Goal: Communication & Community: Answer question/provide support

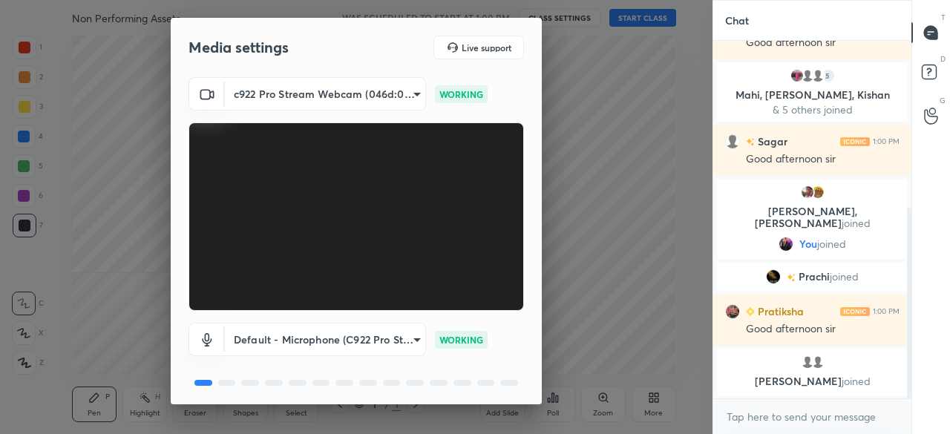
scroll to position [52, 0]
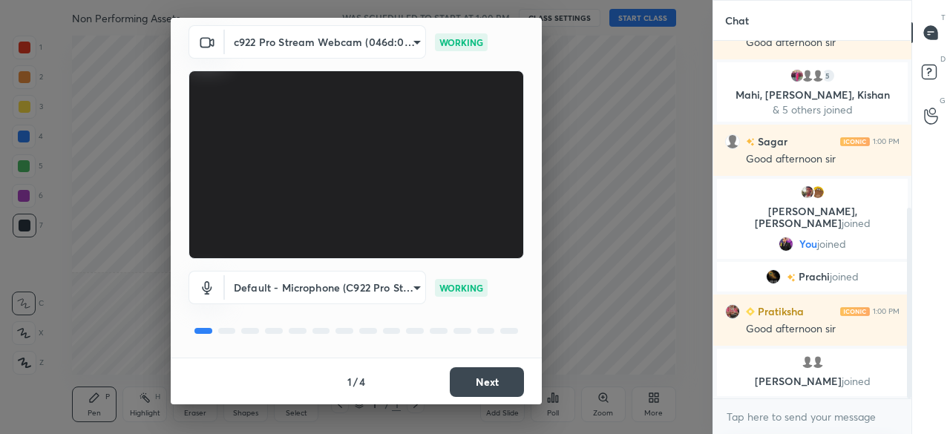
click at [499, 384] on button "Next" at bounding box center [487, 382] width 74 height 30
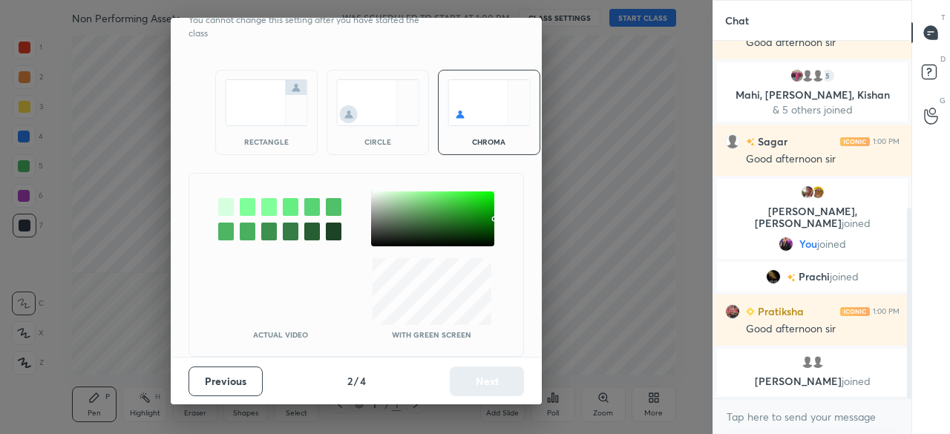
scroll to position [0, 0]
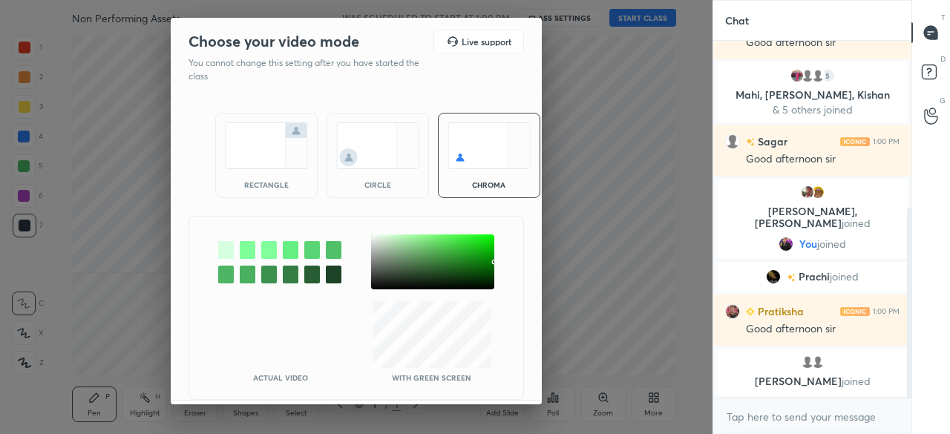
click at [272, 159] on img at bounding box center [266, 145] width 83 height 47
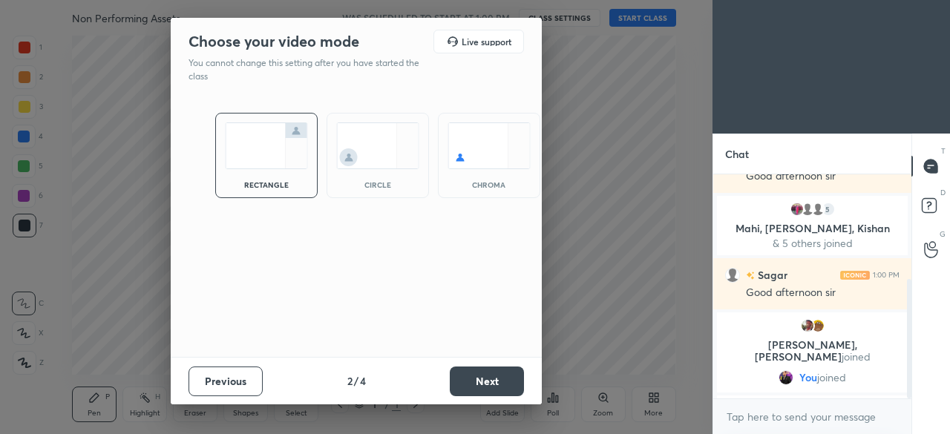
scroll to position [96, 194]
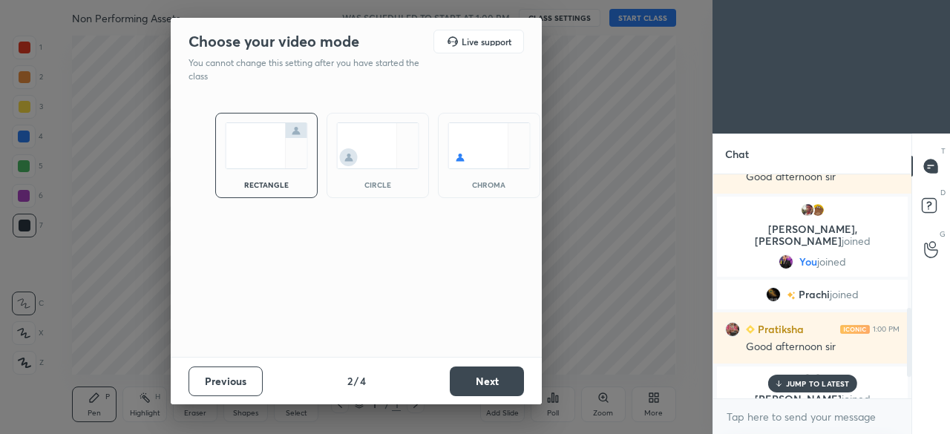
click at [480, 381] on button "Next" at bounding box center [487, 381] width 74 height 30
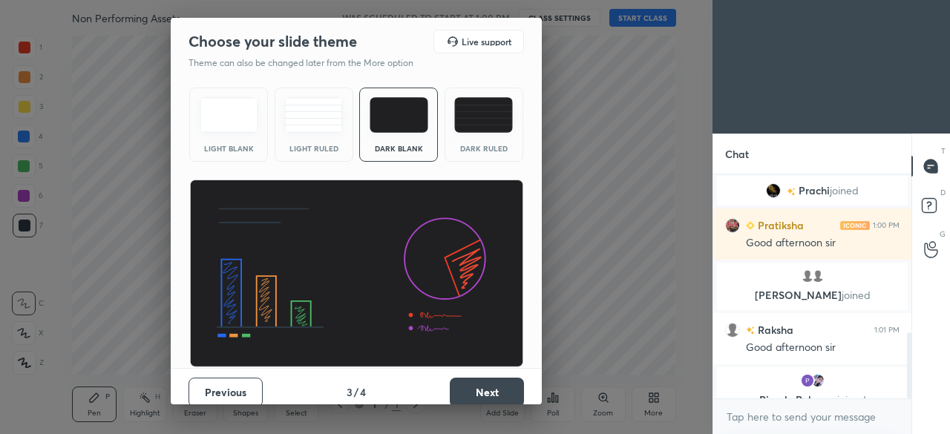
click at [489, 381] on button "Next" at bounding box center [487, 393] width 74 height 30
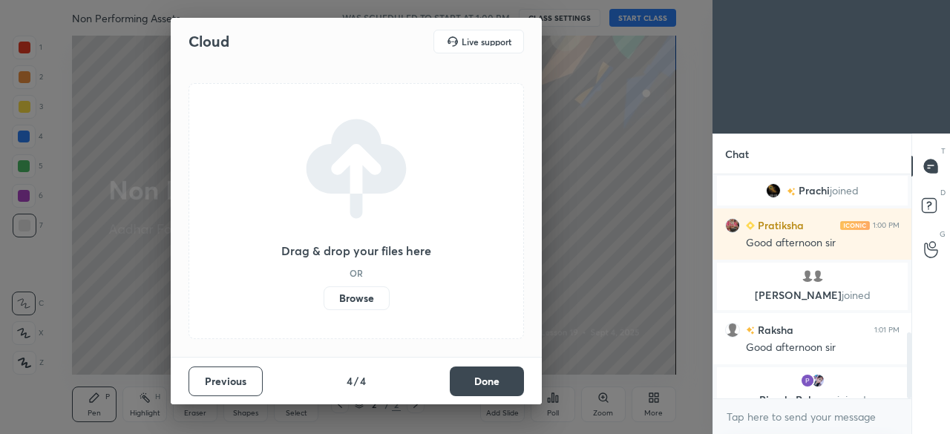
click at [356, 294] on label "Browse" at bounding box center [356, 298] width 66 height 24
click at [323, 294] on input "Browse" at bounding box center [323, 298] width 0 height 24
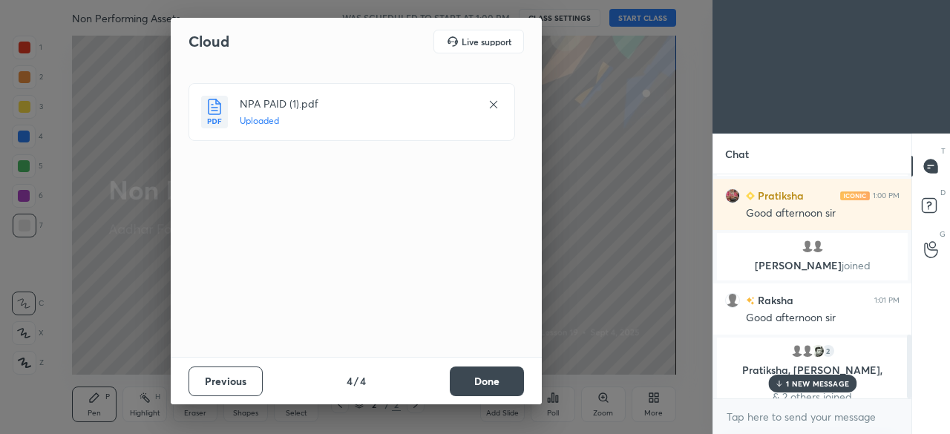
click at [500, 377] on button "Done" at bounding box center [487, 381] width 74 height 30
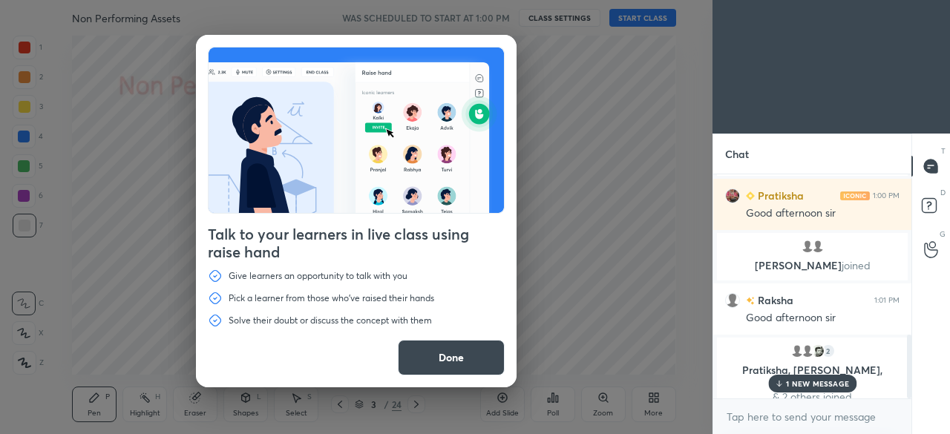
click at [445, 340] on button "Done" at bounding box center [451, 358] width 107 height 36
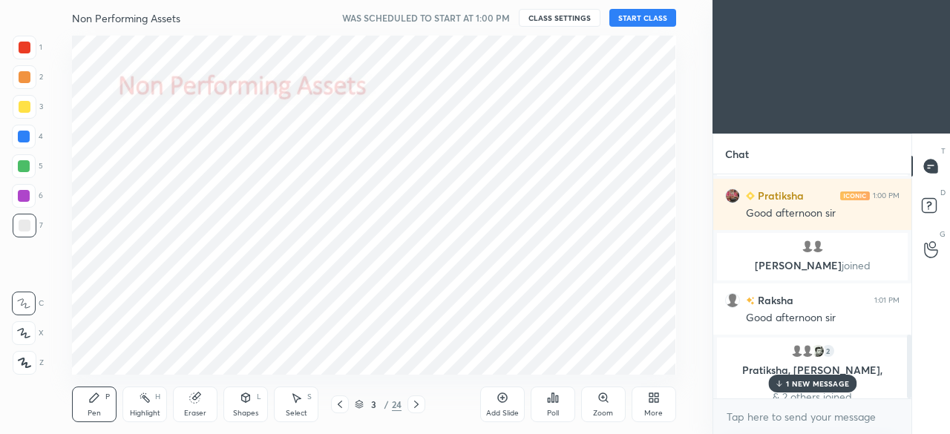
click at [630, 22] on button "START CLASS" at bounding box center [642, 18] width 67 height 18
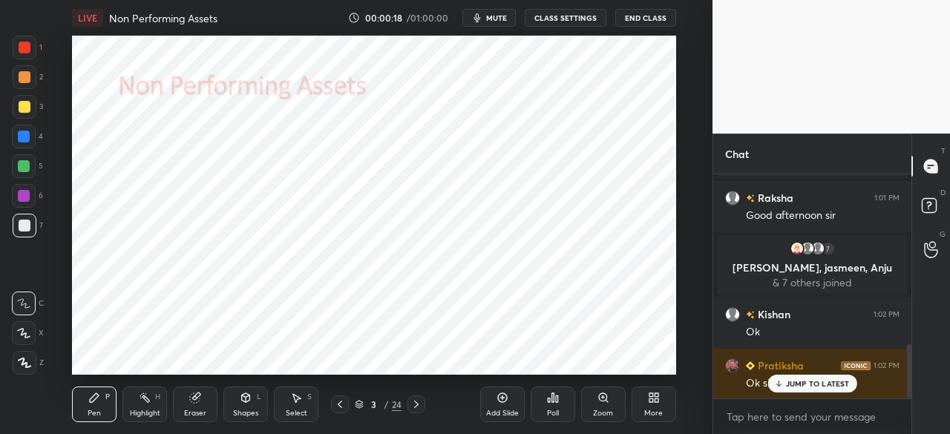
scroll to position [702, 0]
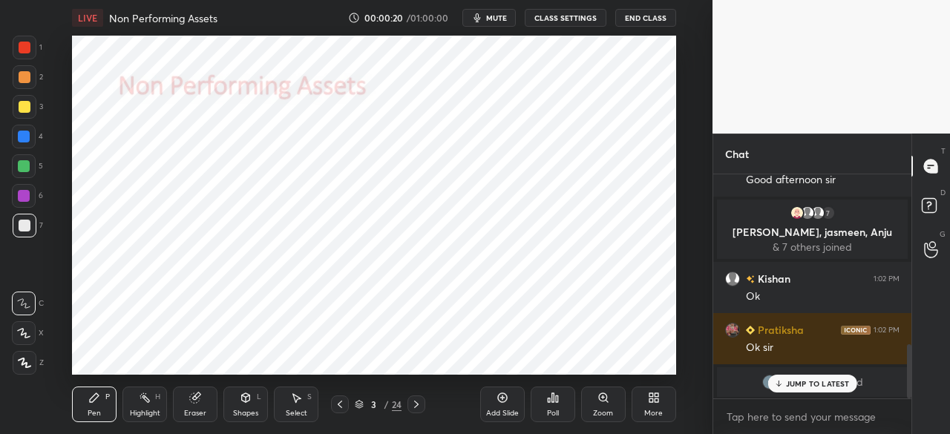
click at [504, 21] on span "mute" at bounding box center [496, 18] width 21 height 10
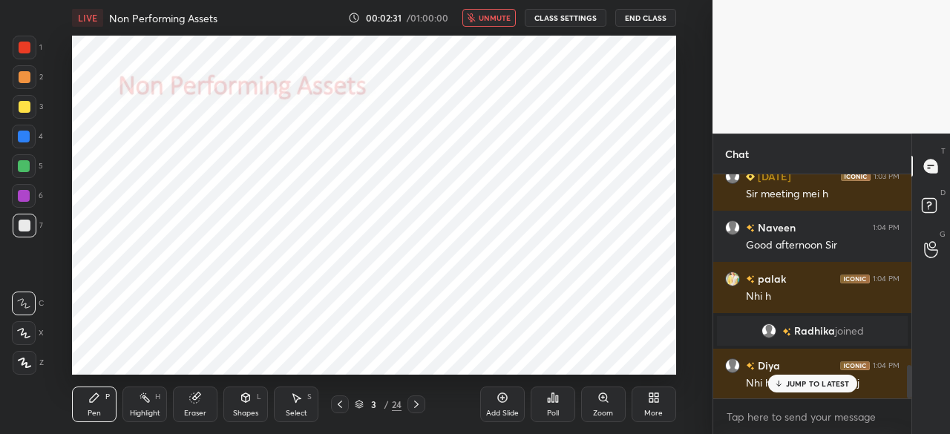
scroll to position [1335, 0]
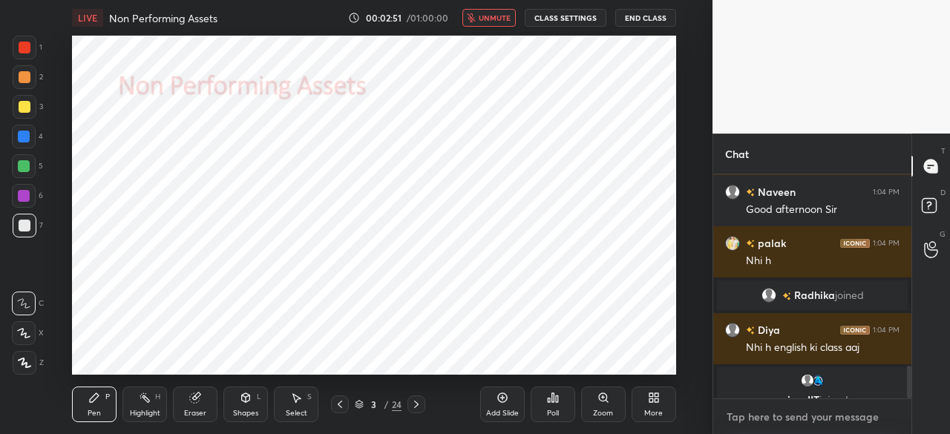
type textarea "x"
click at [804, 422] on textarea at bounding box center [812, 417] width 174 height 24
type textarea "d"
type textarea "x"
type textarea "do"
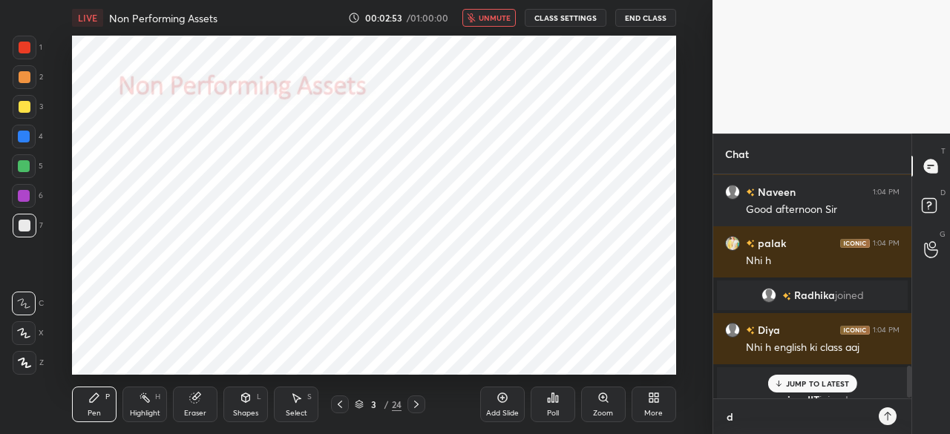
type textarea "x"
type textarea "dos"
type textarea "x"
type textarea "dost"
type textarea "x"
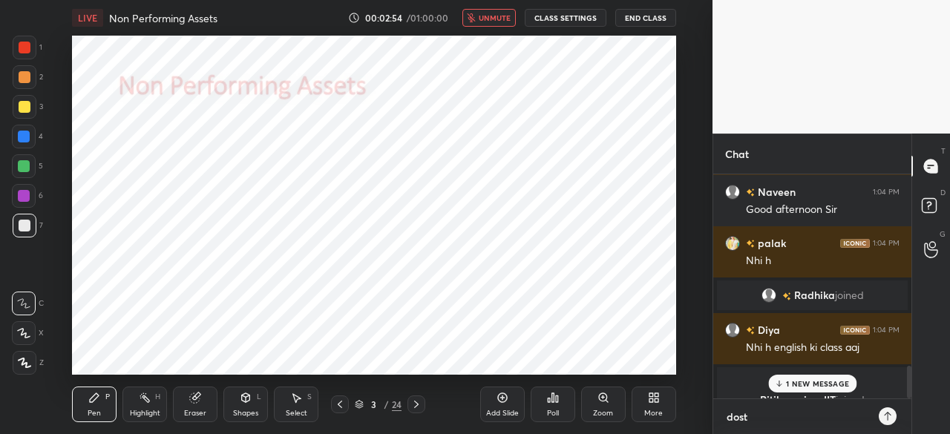
type textarea "dosto"
type textarea "x"
type textarea "dosto"
type textarea "x"
type textarea "dosto e"
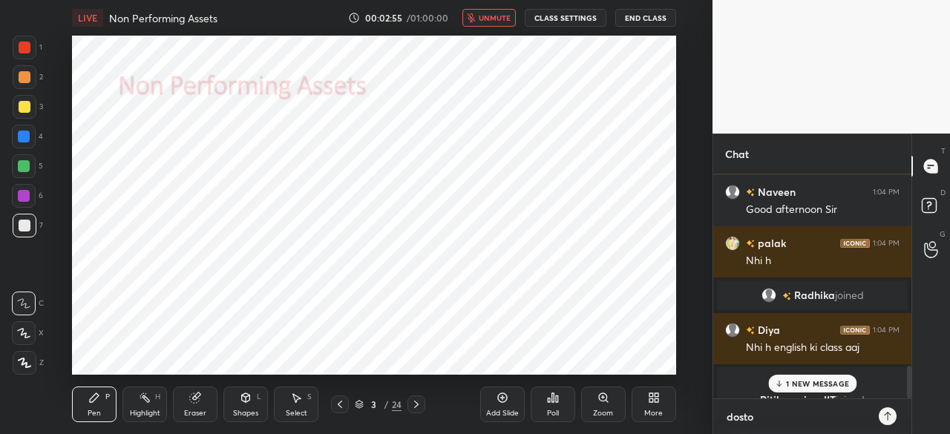
type textarea "x"
type textarea "dosto ek"
type textarea "x"
type textarea "dosto ek"
type textarea "x"
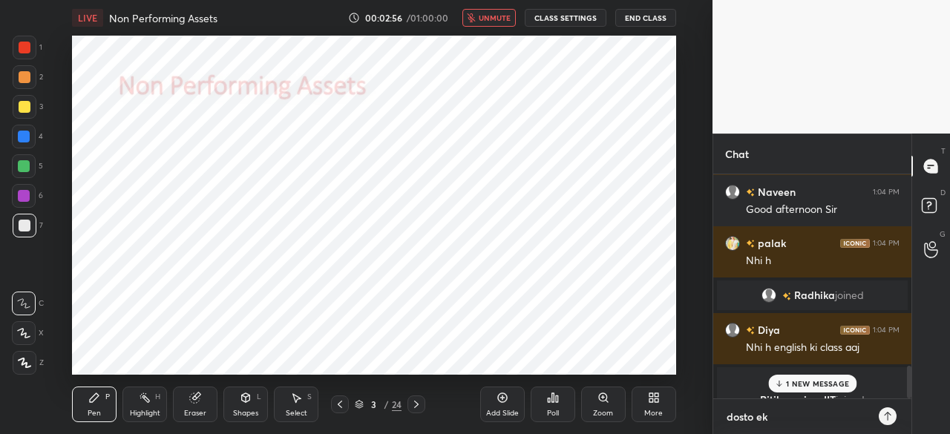
type textarea "dosto ek m"
type textarea "x"
type textarea "dosto ek me"
type textarea "x"
type textarea "dosto [PERSON_NAME]"
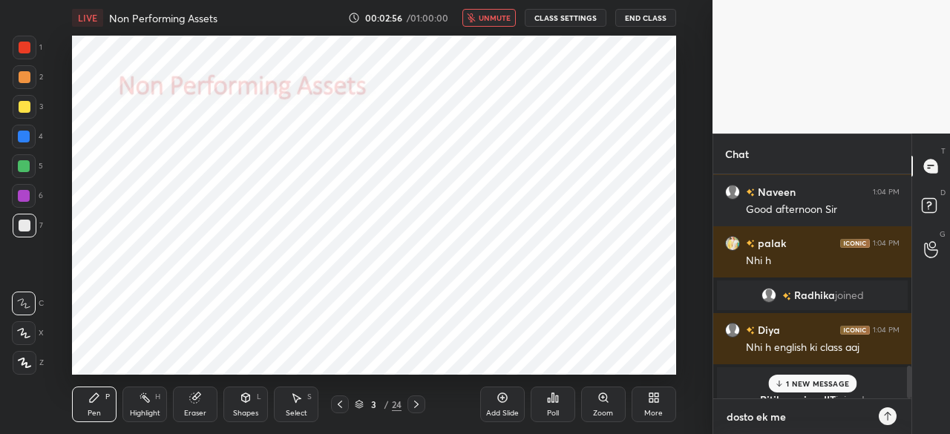
type textarea "x"
type textarea "dosto ek meet"
type textarea "x"
type textarea "dosto ek meeti"
type textarea "x"
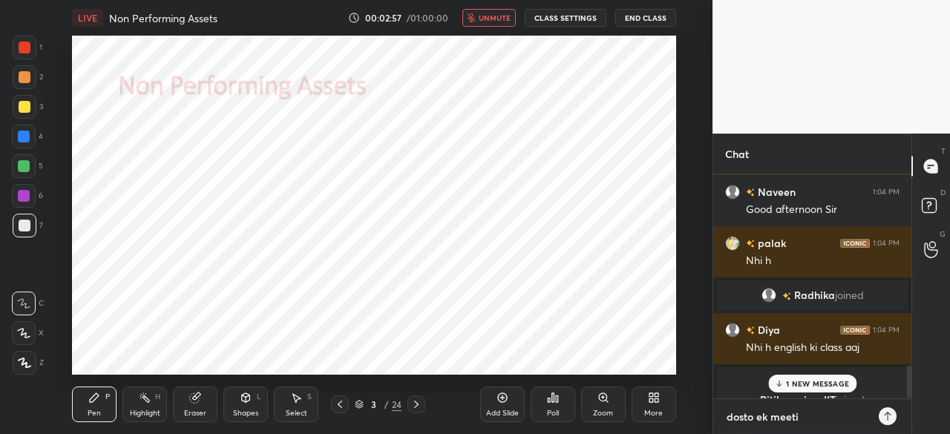
type textarea "dosto ek meetin"
type textarea "x"
type textarea "dosto ek meeting"
type textarea "x"
type textarea "dosto ek meeting"
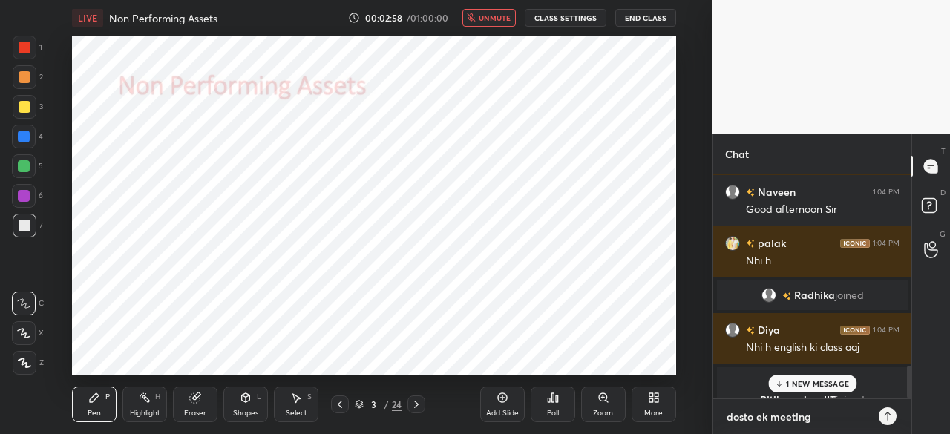
type textarea "x"
type textarea "dosto ek meeting c"
type textarea "x"
type textarea "dosto ek meeting ch"
type textarea "x"
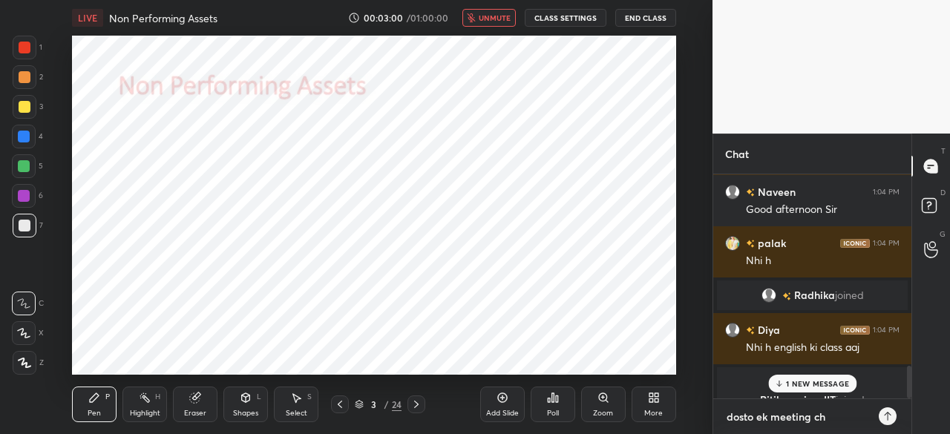
type textarea "dosto ek meeting chl"
type textarea "x"
type textarea "dosto ek meeting chl"
type textarea "x"
type textarea "dosto ek meeting chl r"
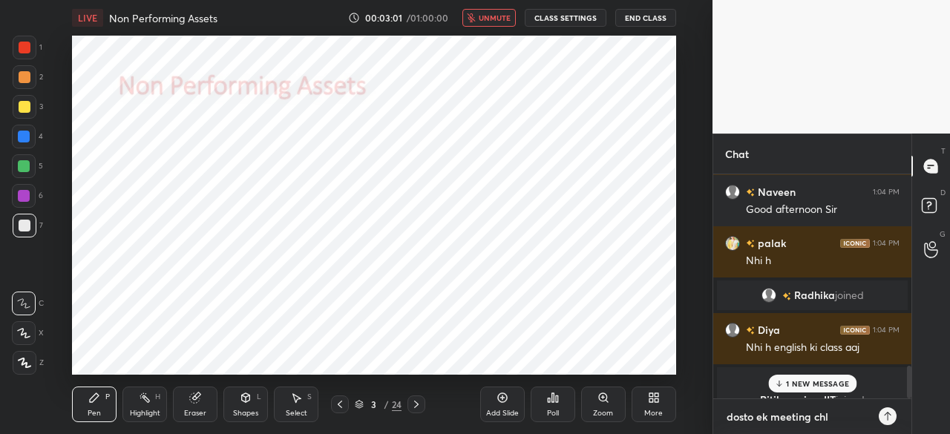
type textarea "x"
type textarea "dosto ek meeting chl rh"
type textarea "x"
type textarea "dosto ek meeting chl rhi"
type textarea "x"
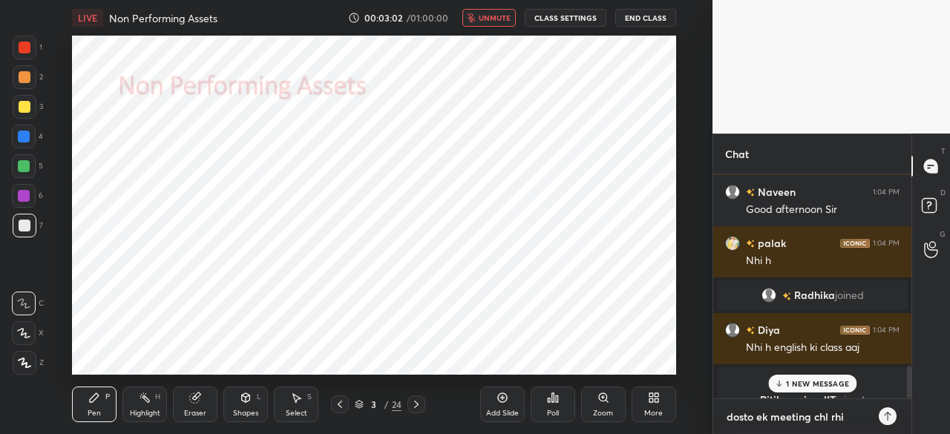
type textarea "dosto ek meeting chl rhi"
type textarea "x"
type textarea "dosto ek meeting chl rhi h"
type textarea "x"
type textarea "dosto ek meeting chl rhi ha"
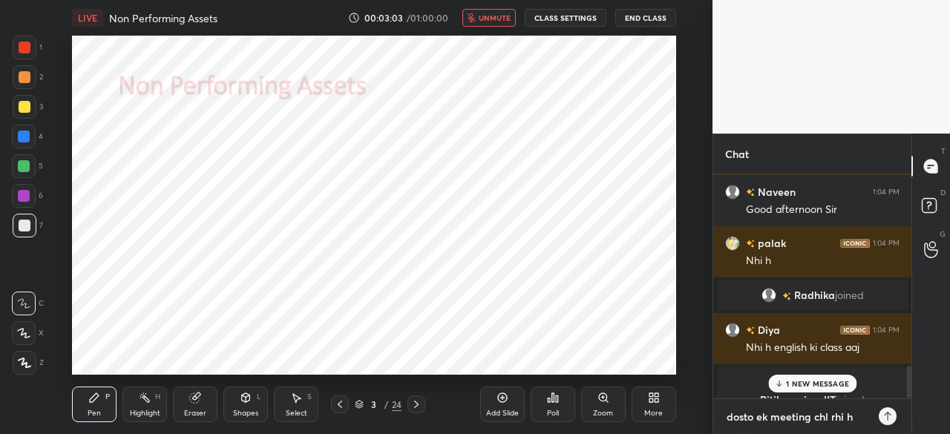
type textarea "x"
type textarea "dosto ek meeting chl rhi hai"
type textarea "x"
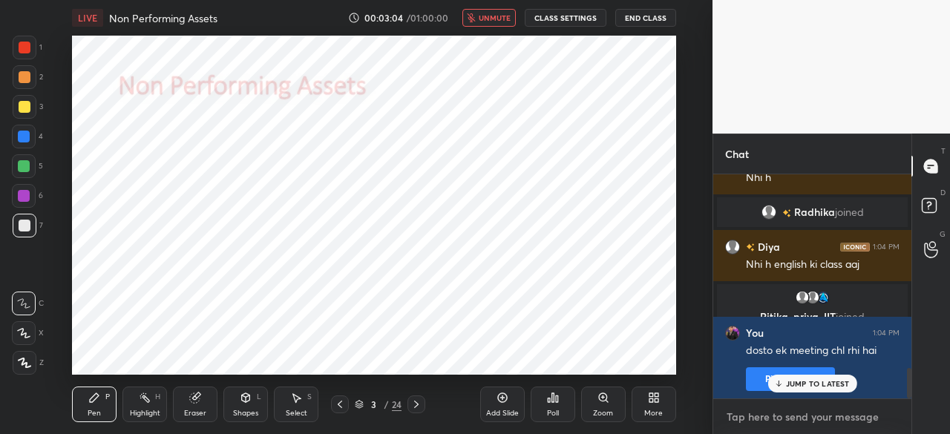
type textarea "t"
type textarea "x"
type textarea "th"
type textarea "x"
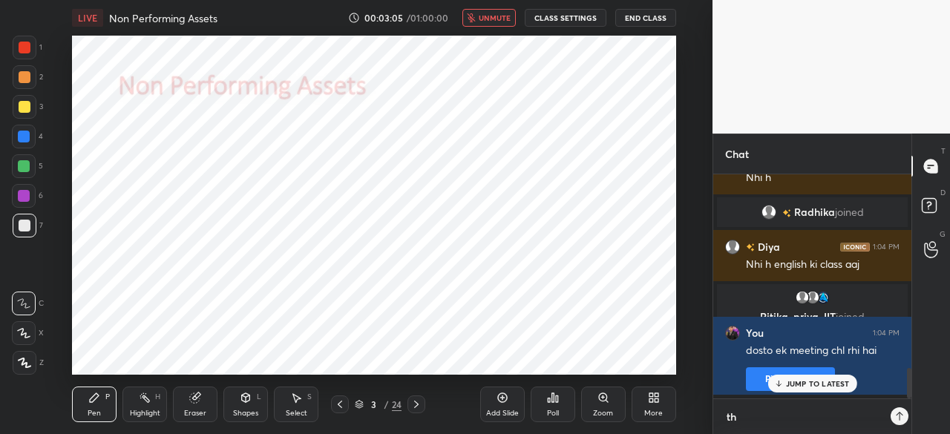
scroll to position [96, 194]
type textarea "tho"
type textarea "x"
type textarea "thod"
type textarea "x"
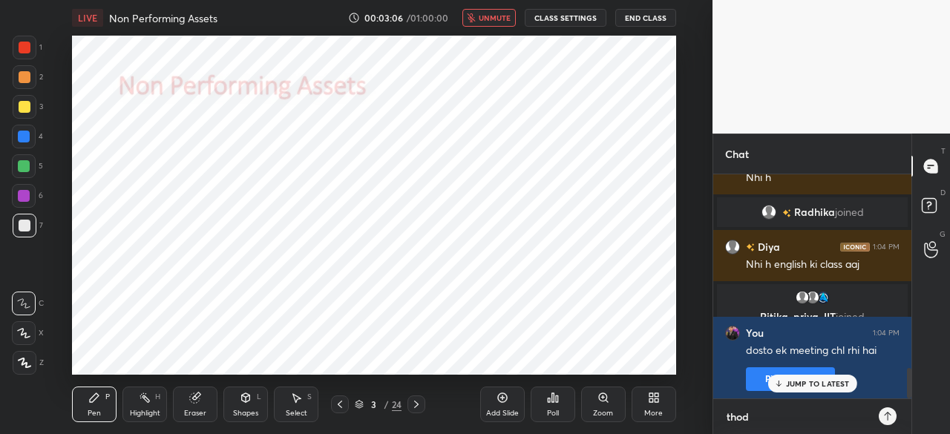
type textarea "thoda"
type textarea "x"
type textarea "thoda"
type textarea "x"
type textarea "thoda t"
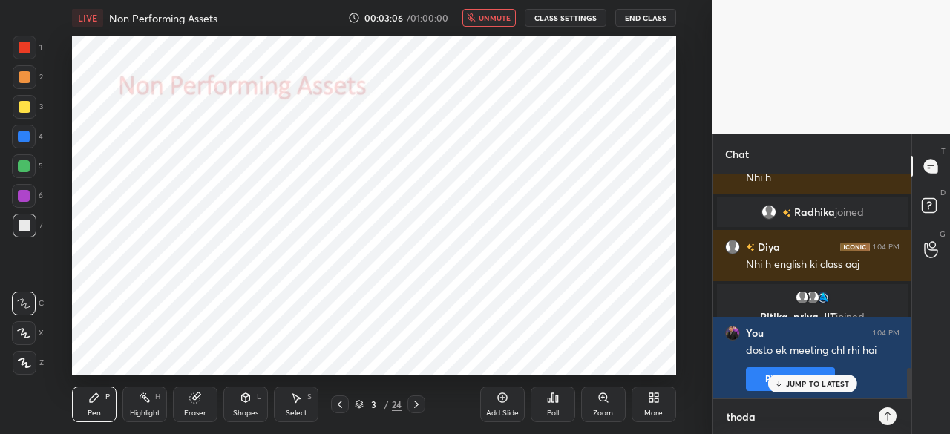
type textarea "x"
type textarea "thoda ti"
type textarea "x"
type textarea "thoda [PERSON_NAME]"
type textarea "x"
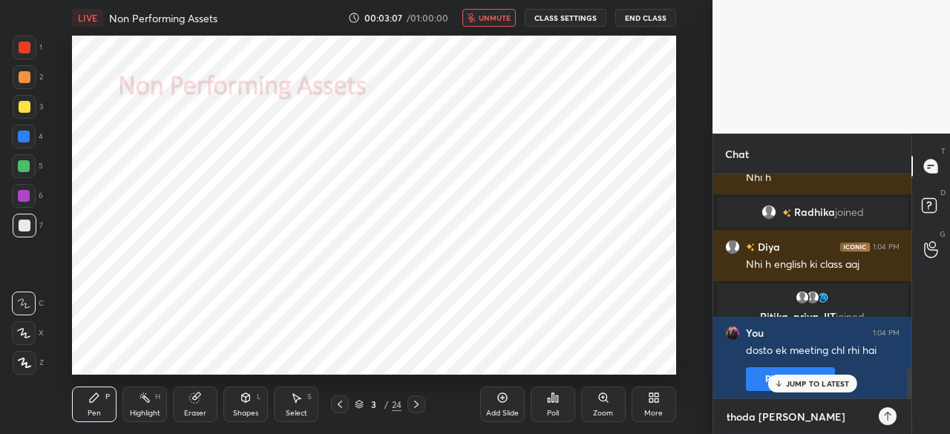
type textarea "thoda time"
type textarea "x"
type textarea "thoda time"
type textarea "x"
type textarea "thoda time l"
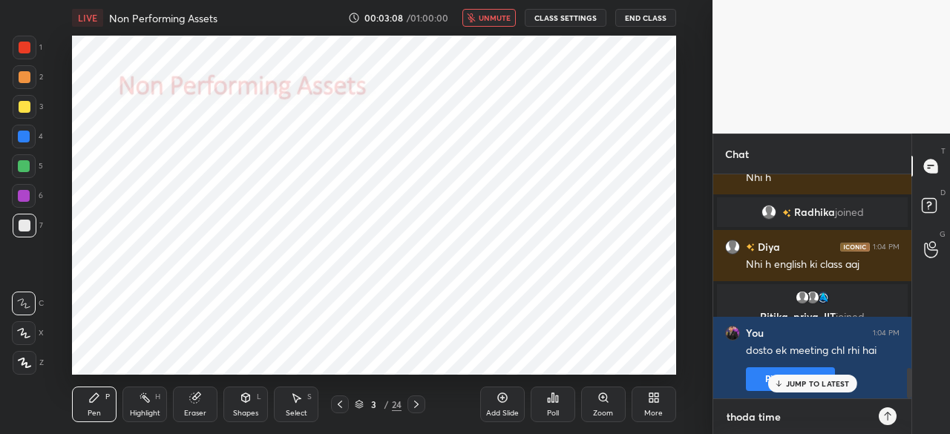
type textarea "x"
type textarea "thoda time lg"
type textarea "x"
type textarea "thoda time lge"
type textarea "x"
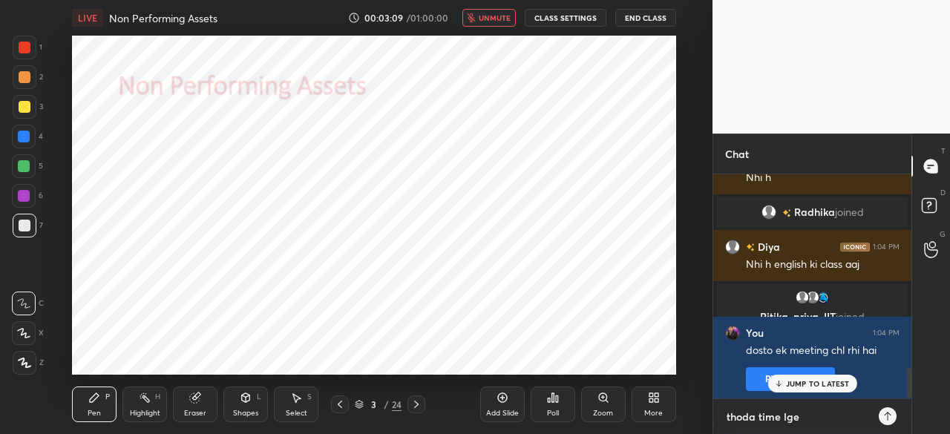
type textarea "thoda time lgeg"
type textarea "x"
type textarea "thoda time lgega"
type textarea "x"
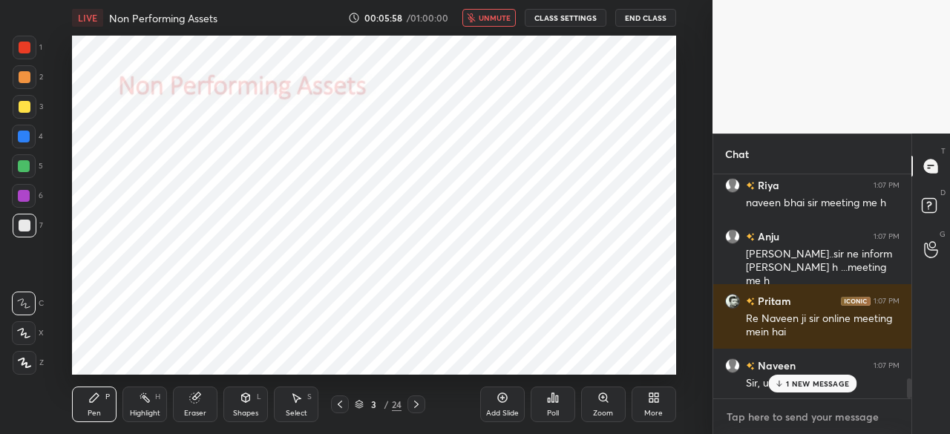
scroll to position [2368, 0]
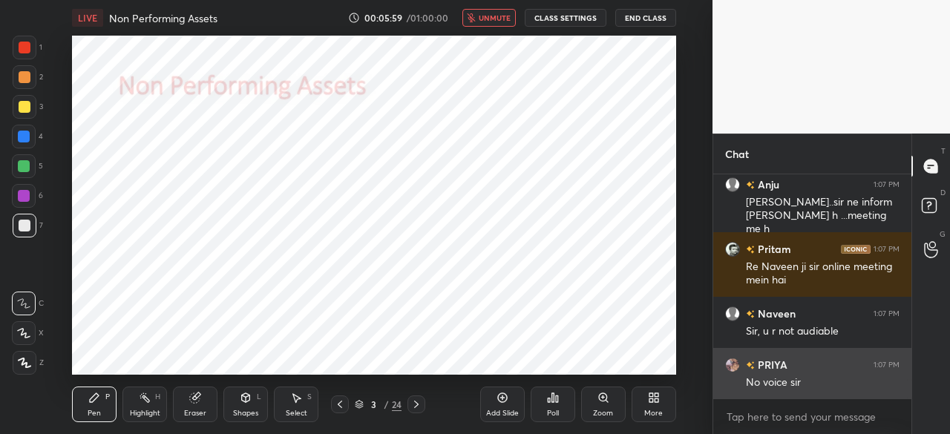
click at [809, 386] on div "No voice sir" at bounding box center [823, 382] width 154 height 15
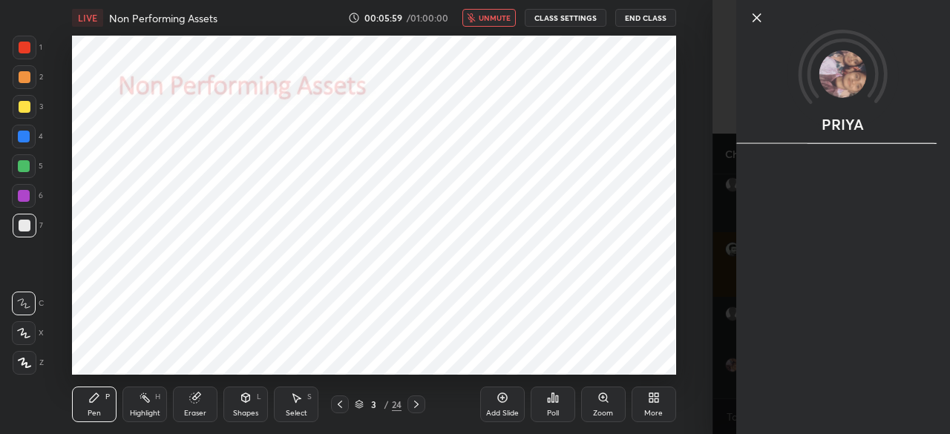
scroll to position [2445, 0]
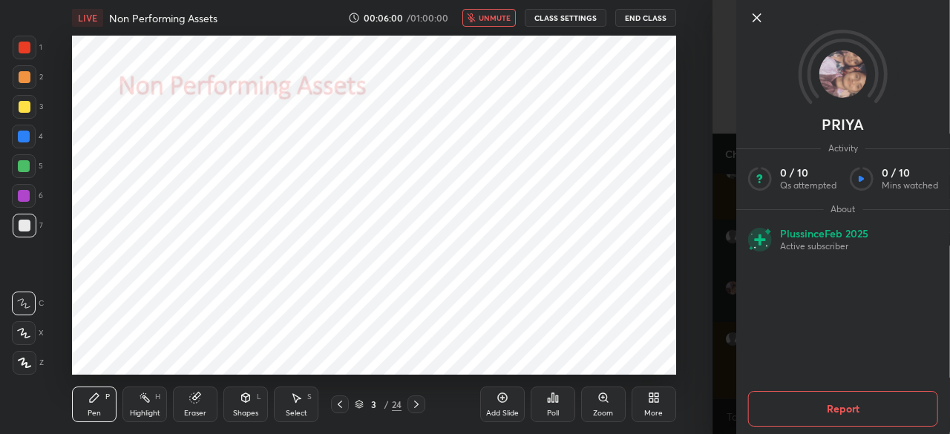
click at [757, 24] on icon at bounding box center [757, 18] width 18 height 18
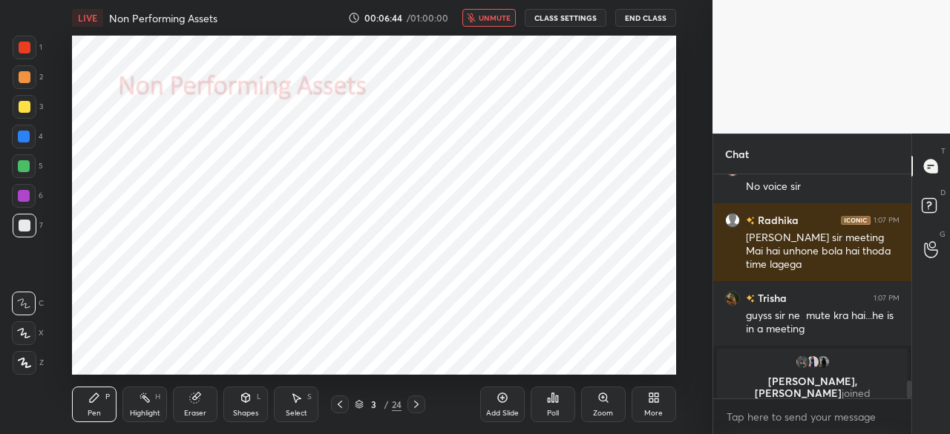
scroll to position [2457, 0]
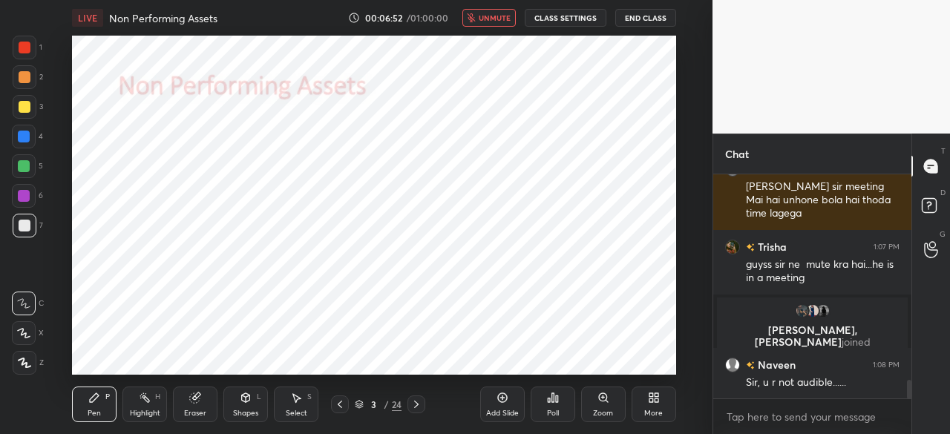
click at [573, 17] on button "CLASS SETTINGS" at bounding box center [565, 18] width 82 height 18
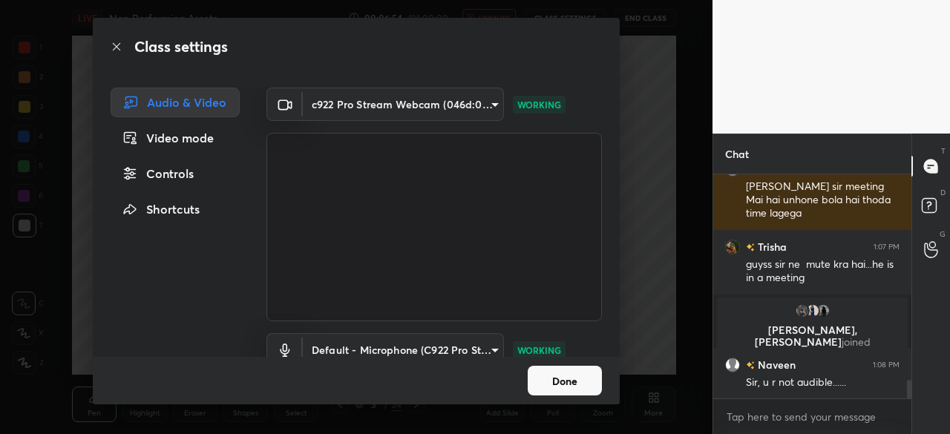
click at [650, 237] on div "Class settings Audio & Video Video mode Controls Shortcuts c922 Pro Stream Webc…" at bounding box center [356, 217] width 712 height 434
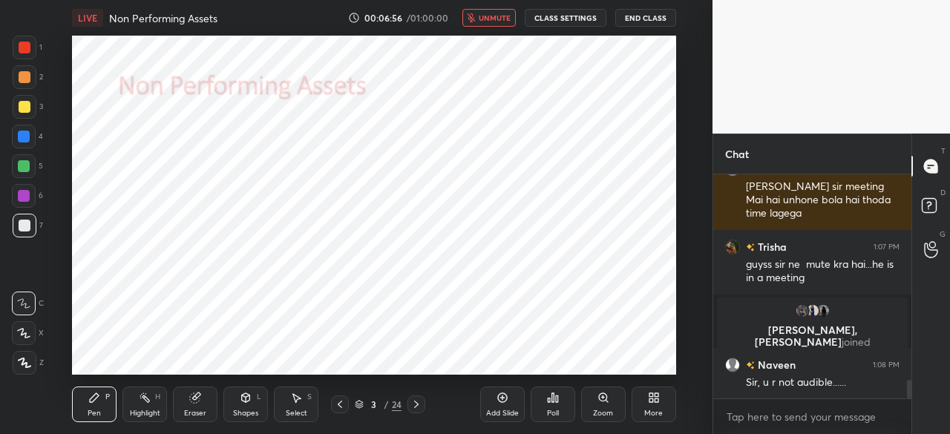
click at [485, 13] on span "unmute" at bounding box center [494, 18] width 32 height 10
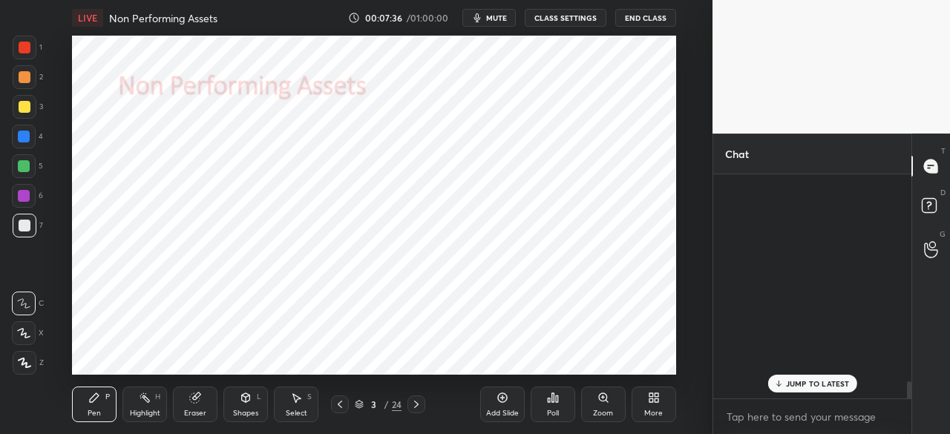
scroll to position [2768, 0]
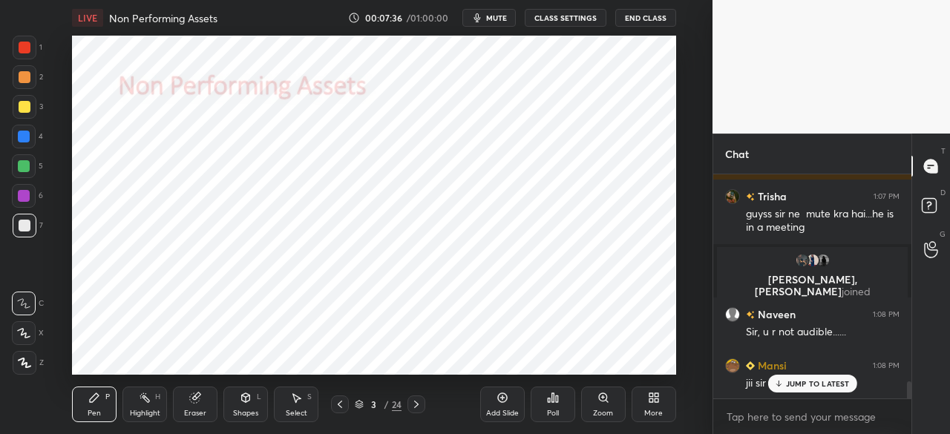
drag, startPoint x: 909, startPoint y: 386, endPoint x: 911, endPoint y: 469, distance: 82.4
click at [911, 0] on html "1 2 3 4 5 6 7 C X Z C X Z E E Erase all H H LIVE Non Performing Assets 00:07:36…" at bounding box center [475, 0] width 950 height 0
click at [794, 379] on p "JUMP TO LATEST" at bounding box center [818, 383] width 64 height 9
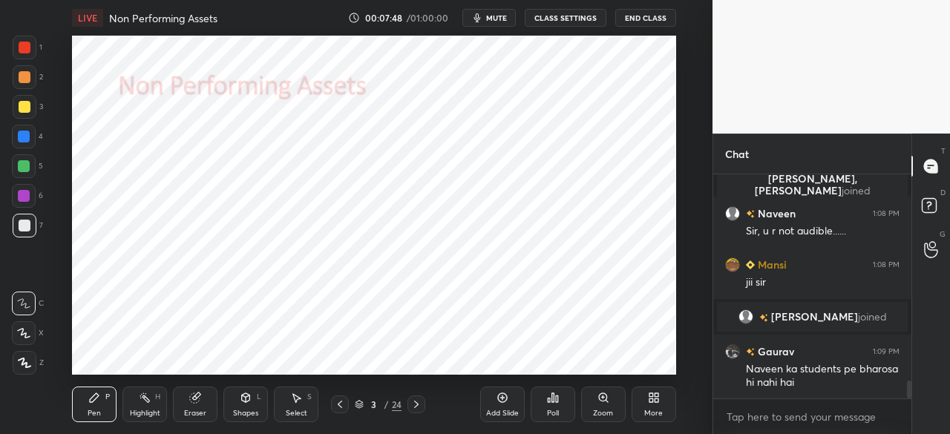
scroll to position [2565, 0]
click at [25, 139] on div at bounding box center [24, 137] width 12 height 12
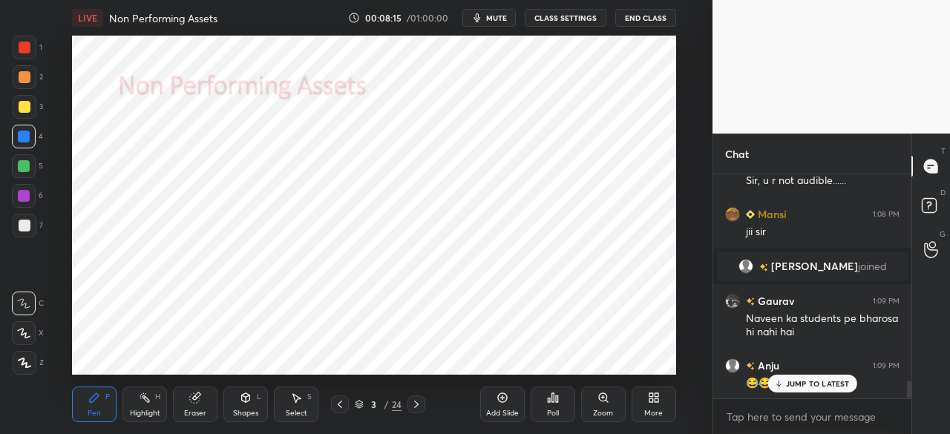
click at [25, 151] on div "4" at bounding box center [27, 140] width 31 height 30
click at [27, 144] on div at bounding box center [24, 137] width 24 height 24
click at [22, 131] on div at bounding box center [24, 137] width 12 height 12
click at [24, 351] on div at bounding box center [25, 363] width 24 height 24
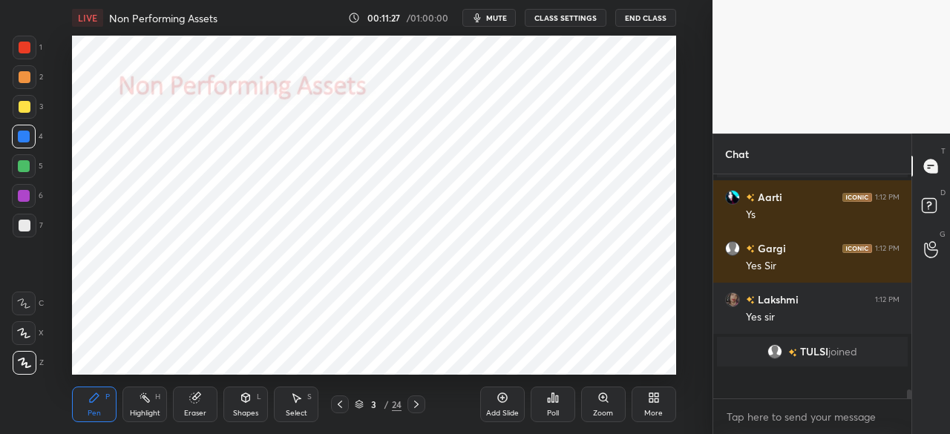
scroll to position [4555, 0]
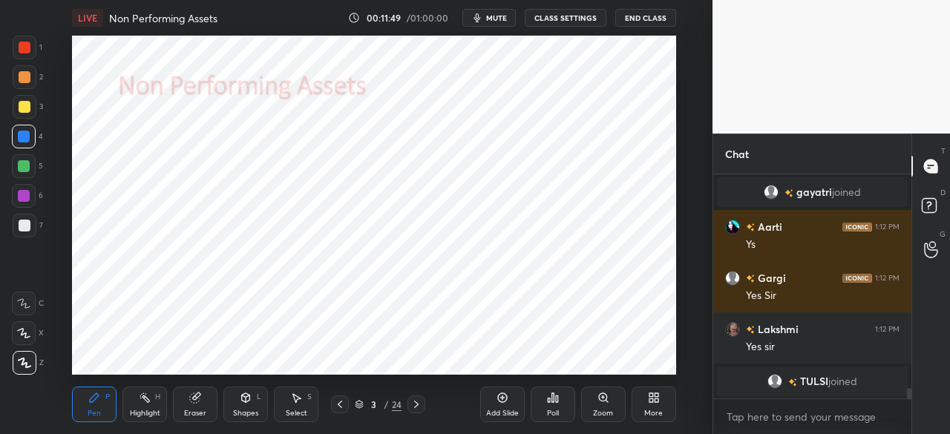
click at [488, 407] on div "Add Slide" at bounding box center [502, 404] width 45 height 36
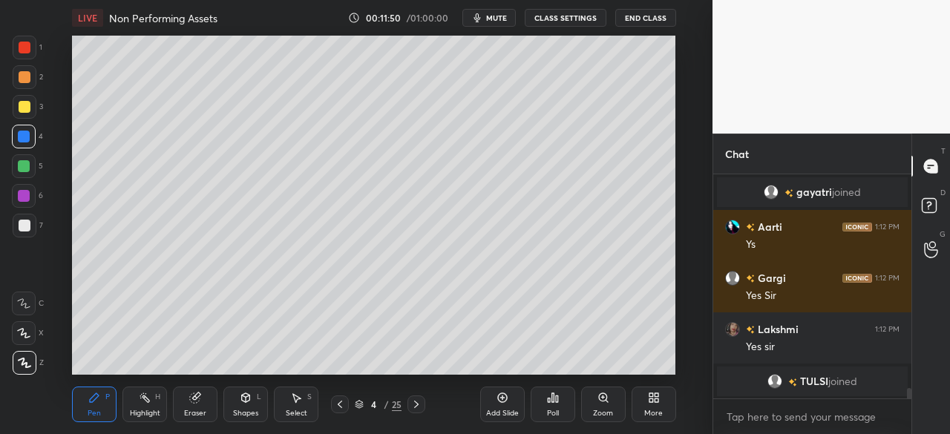
click at [24, 110] on div at bounding box center [25, 107] width 12 height 12
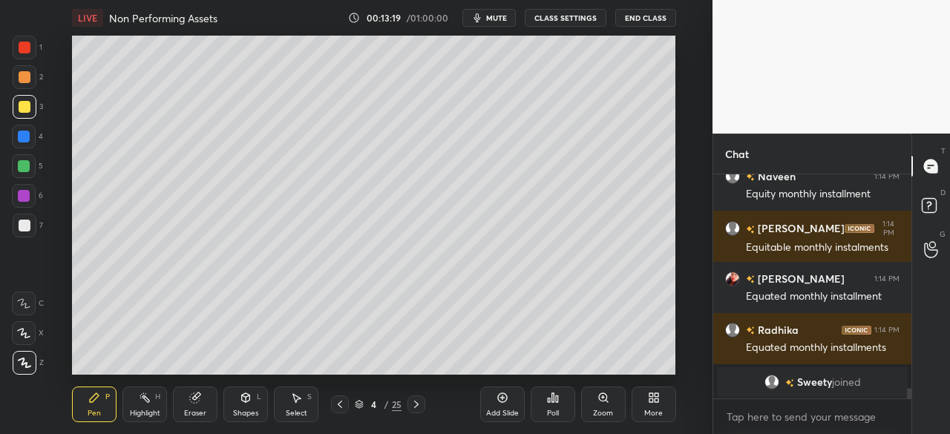
scroll to position [4666, 0]
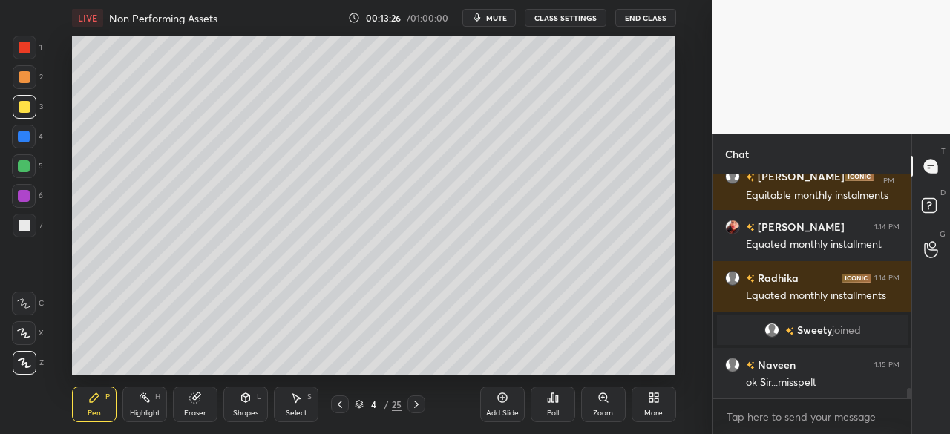
click at [498, 401] on icon at bounding box center [502, 398] width 12 height 12
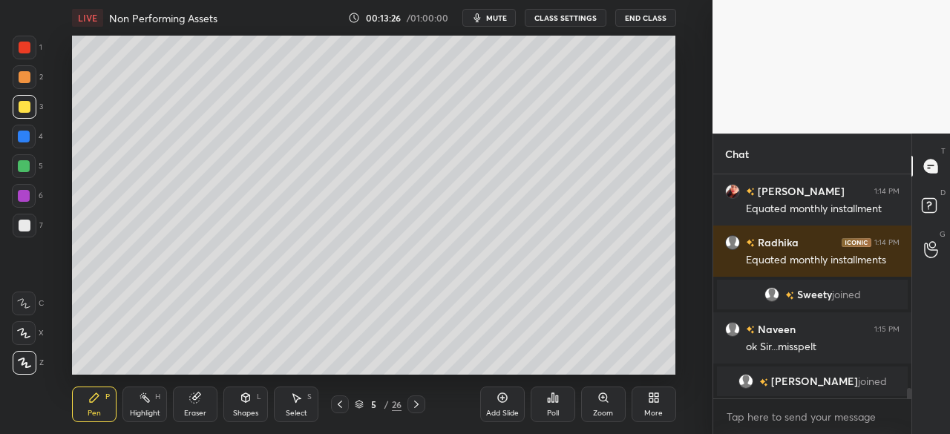
click at [22, 105] on div at bounding box center [25, 107] width 12 height 12
click at [340, 406] on icon at bounding box center [340, 404] width 12 height 12
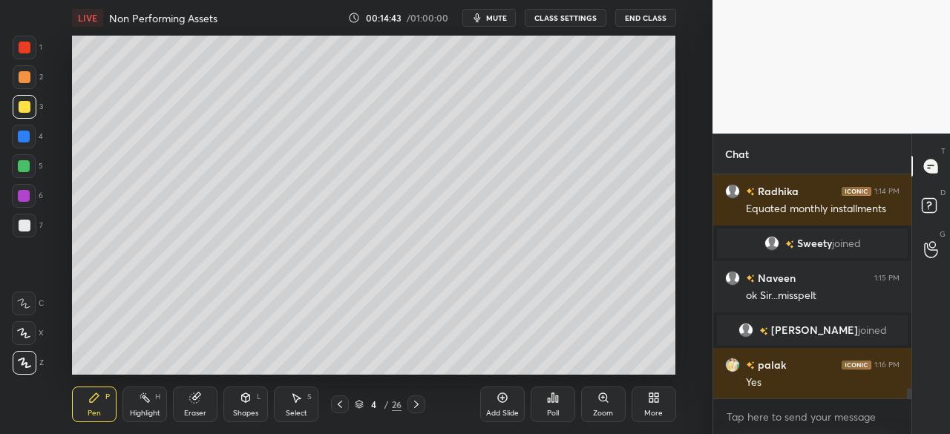
scroll to position [4626, 0]
click at [22, 133] on div at bounding box center [24, 137] width 12 height 12
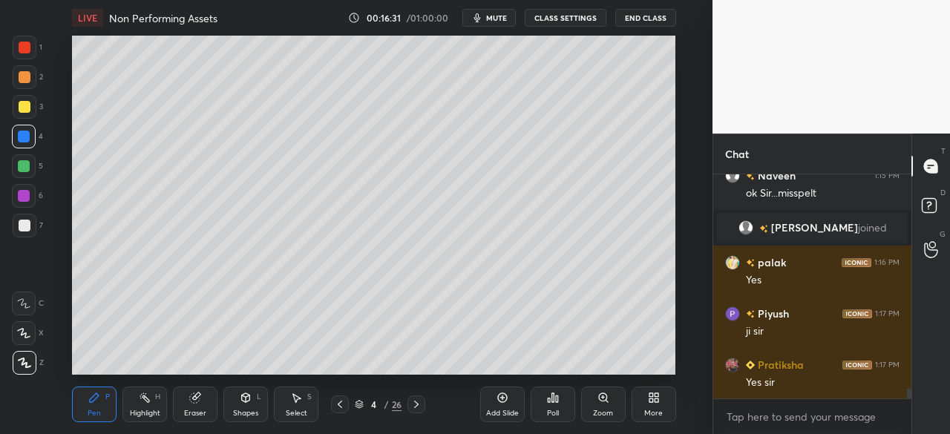
scroll to position [4779, 0]
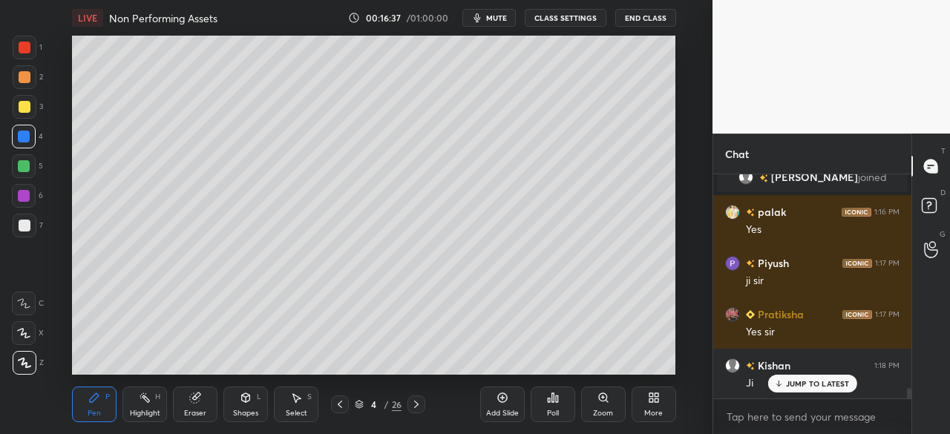
click at [496, 401] on icon at bounding box center [502, 398] width 12 height 12
click at [23, 111] on div at bounding box center [25, 107] width 12 height 12
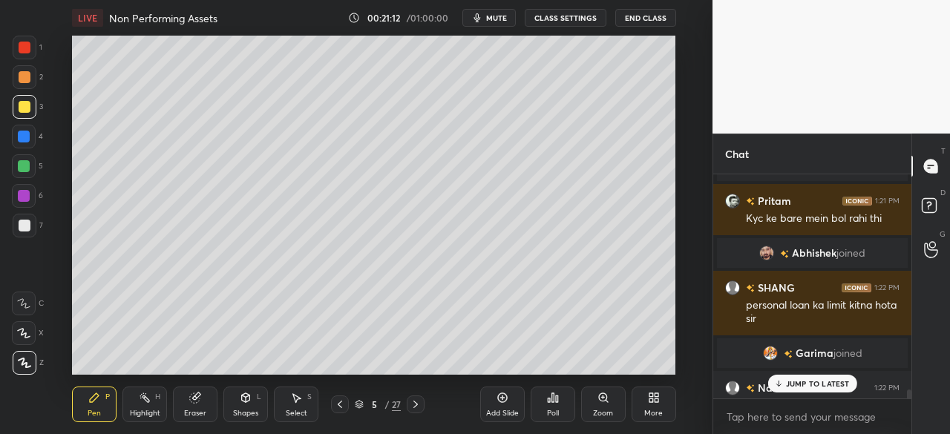
scroll to position [5372, 0]
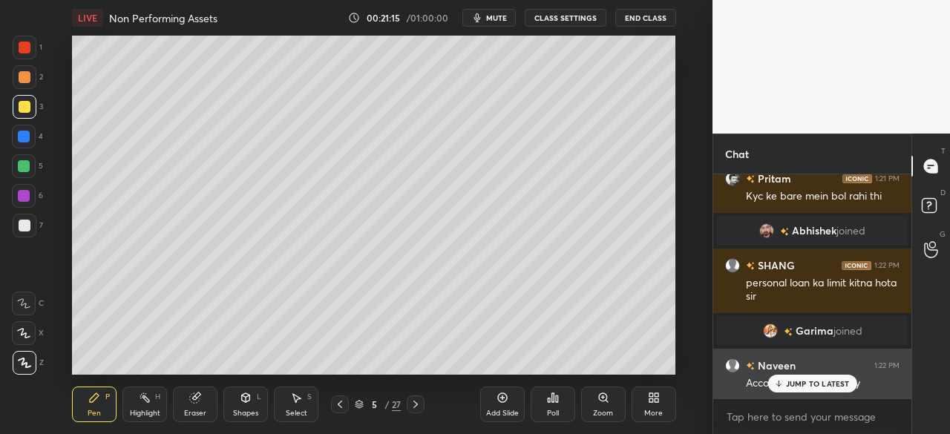
click at [817, 390] on div "JUMP TO LATEST" at bounding box center [811, 384] width 89 height 18
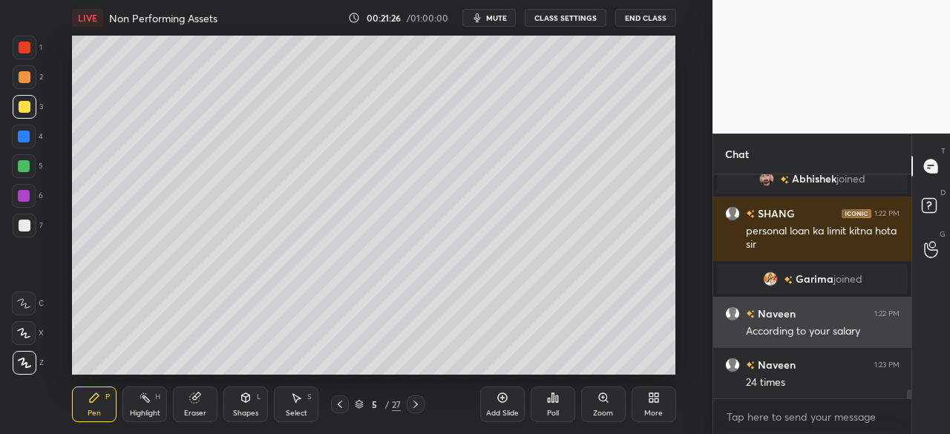
scroll to position [5475, 0]
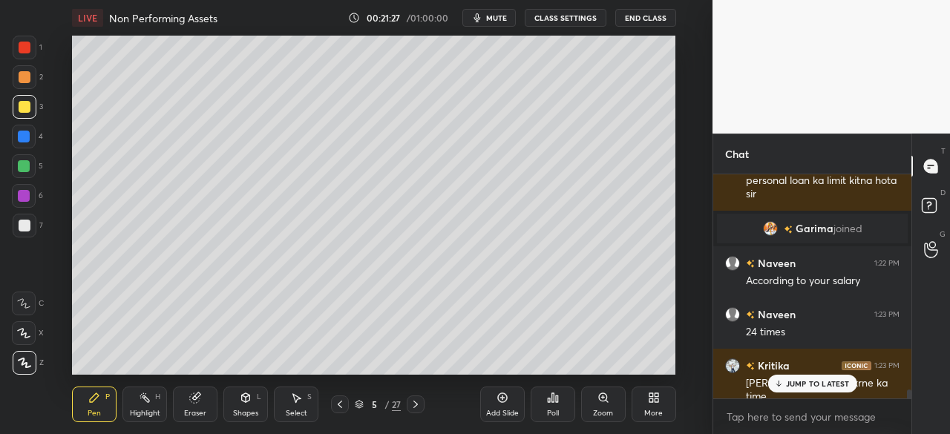
click at [781, 386] on icon at bounding box center [778, 383] width 10 height 9
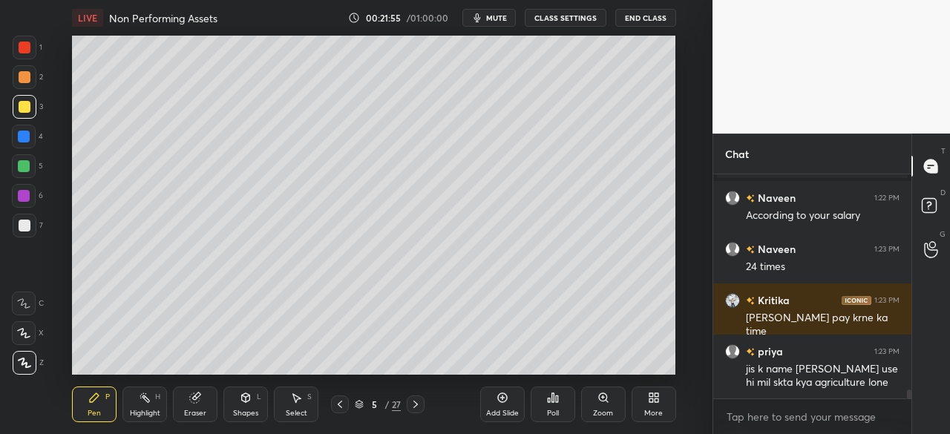
scroll to position [5590, 0]
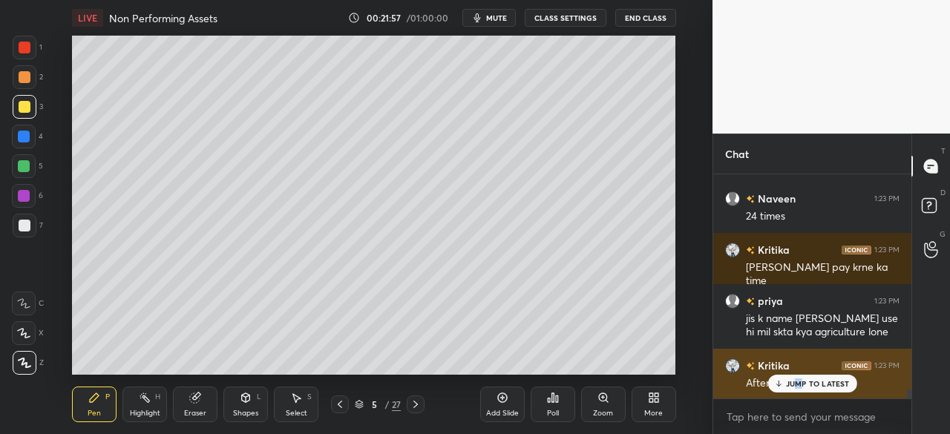
click at [792, 382] on p "JUMP TO LATEST" at bounding box center [818, 383] width 64 height 9
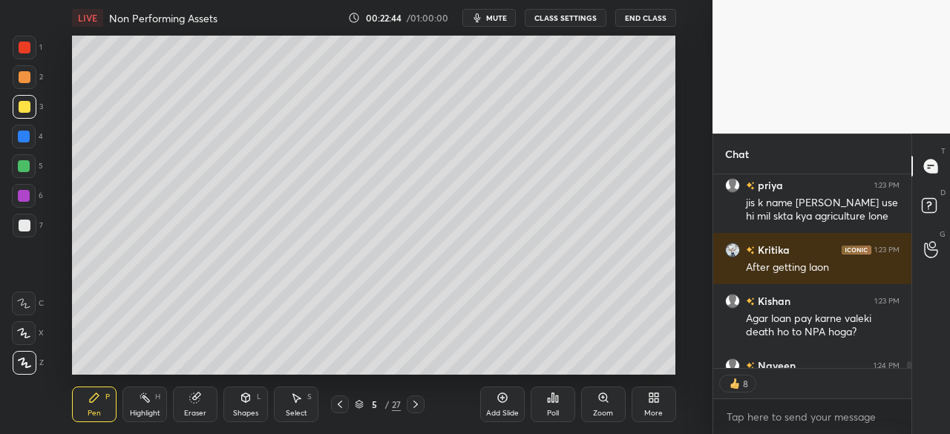
scroll to position [5773, 0]
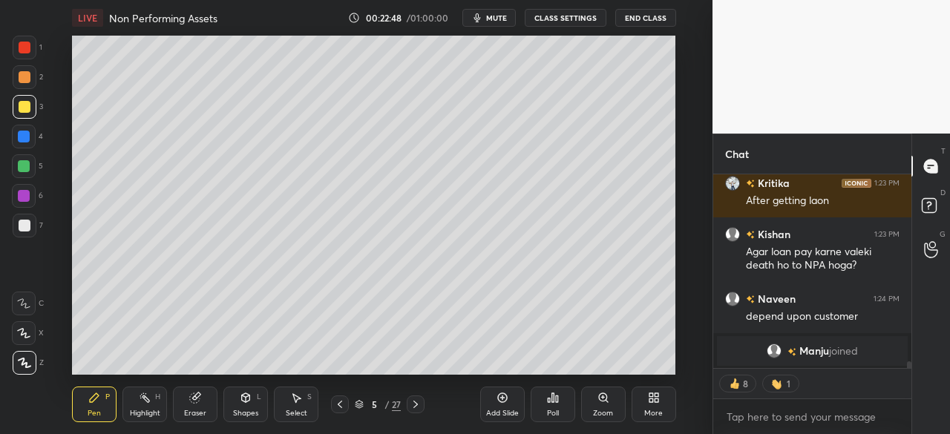
click at [499, 404] on div "Add Slide" at bounding box center [502, 404] width 45 height 36
click at [23, 107] on div at bounding box center [25, 107] width 12 height 12
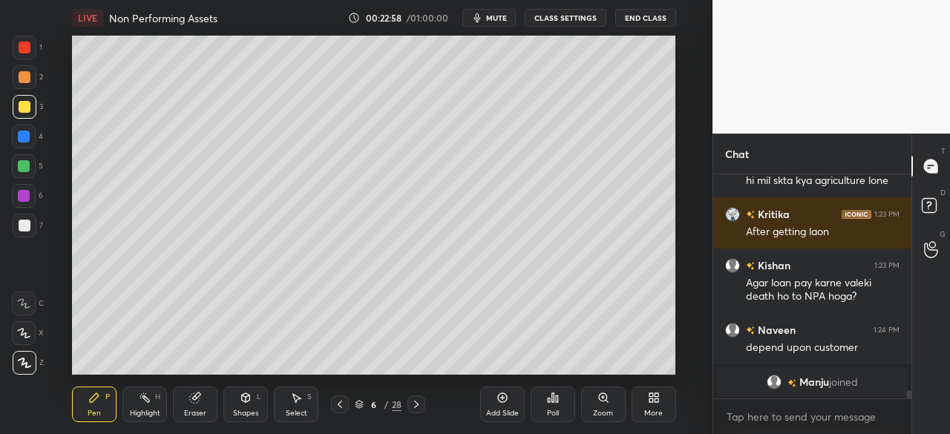
scroll to position [5760, 0]
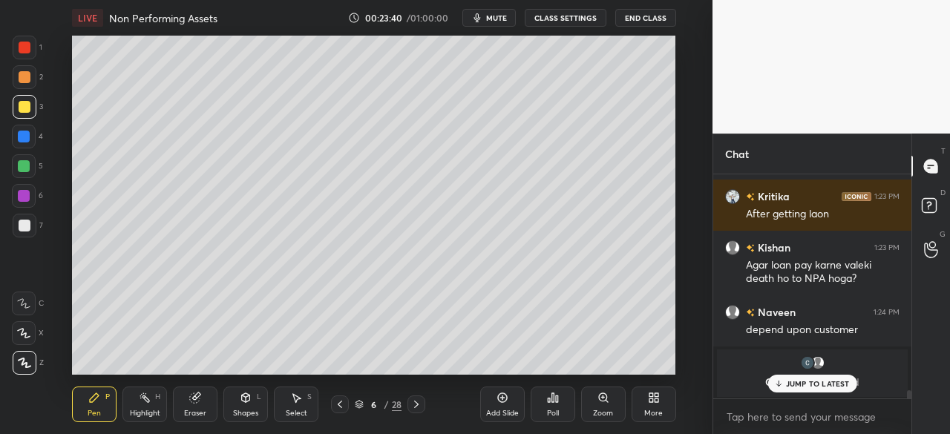
click at [792, 384] on p "JUMP TO LATEST" at bounding box center [818, 383] width 64 height 9
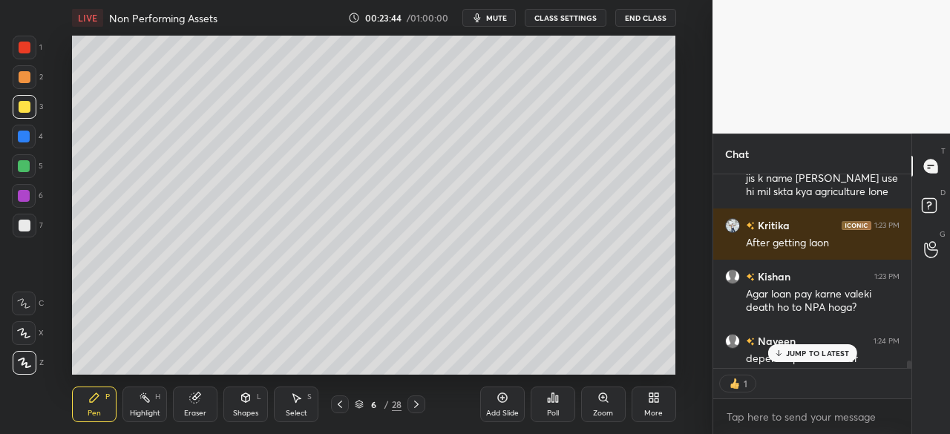
scroll to position [5, 4]
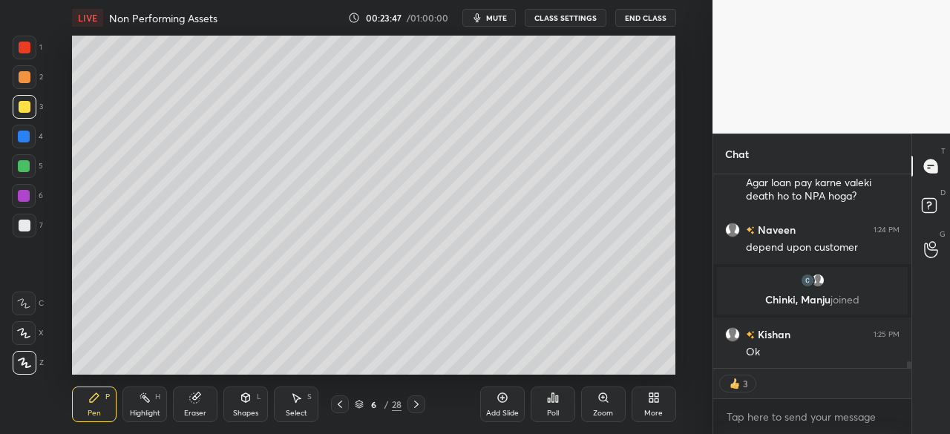
click at [343, 406] on icon at bounding box center [340, 404] width 12 height 12
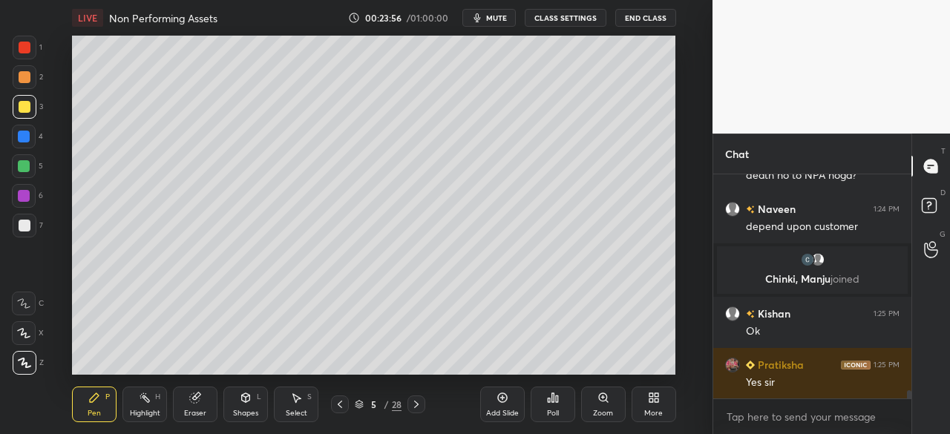
scroll to position [5722, 0]
click at [417, 405] on icon at bounding box center [416, 404] width 4 height 7
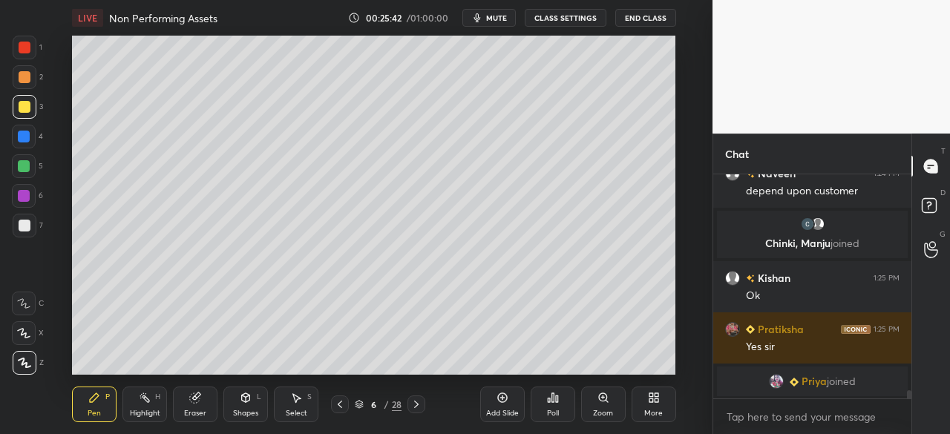
drag, startPoint x: 490, startPoint y: 404, endPoint x: 478, endPoint y: 401, distance: 13.0
click at [487, 403] on div "Add Slide" at bounding box center [502, 404] width 45 height 36
click at [24, 139] on div at bounding box center [24, 137] width 12 height 12
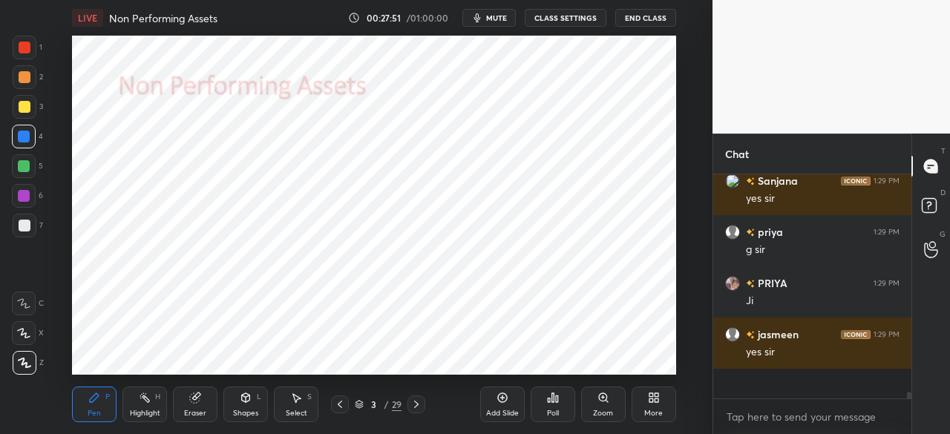
scroll to position [6510, 0]
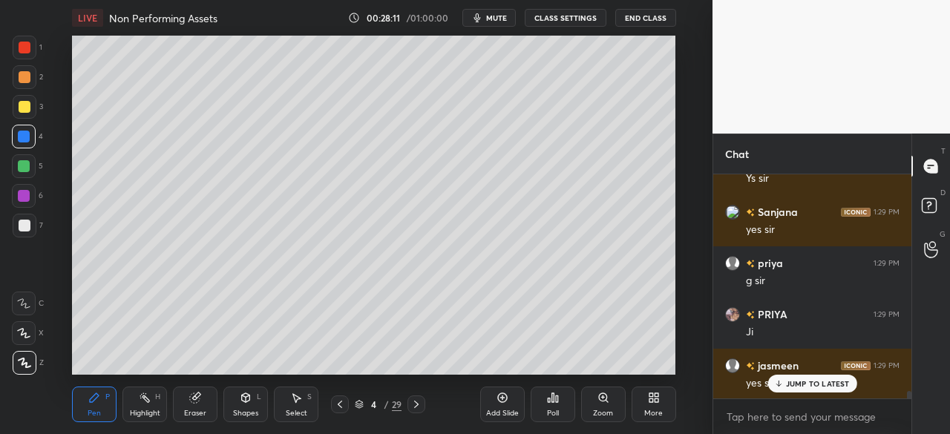
click at [497, 401] on icon at bounding box center [502, 398] width 12 height 12
click at [21, 107] on div at bounding box center [25, 107] width 12 height 12
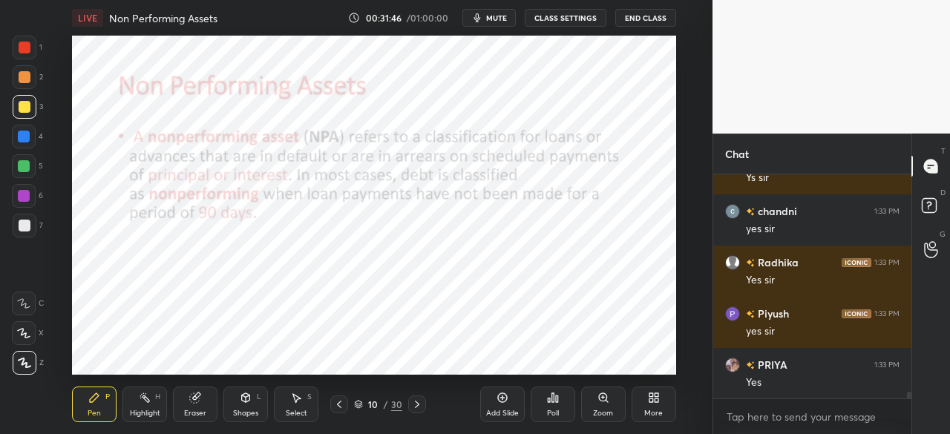
scroll to position [7574, 0]
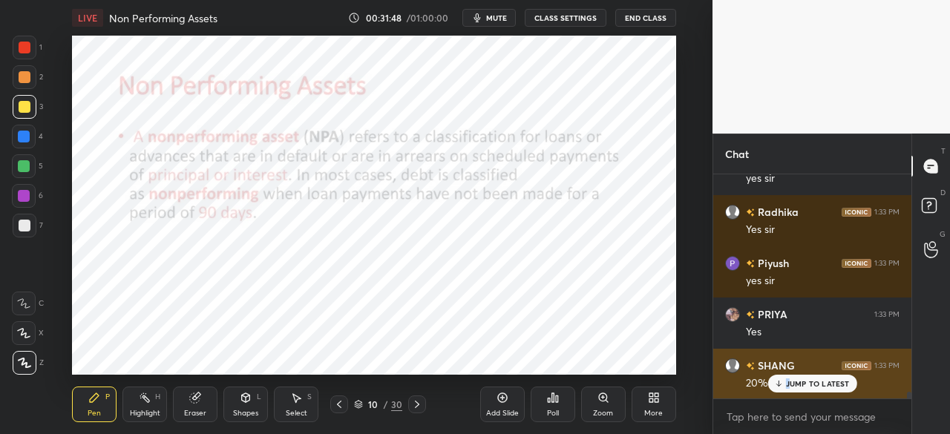
click at [789, 385] on p "JUMP TO LATEST" at bounding box center [818, 383] width 64 height 9
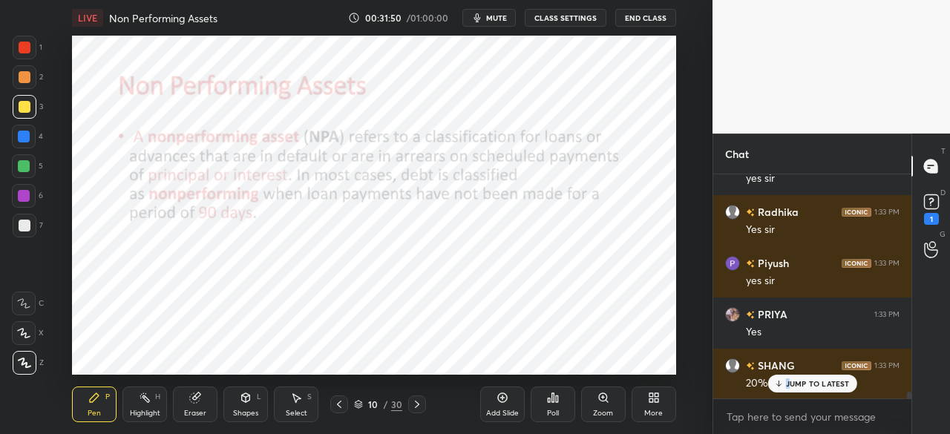
scroll to position [7638, 0]
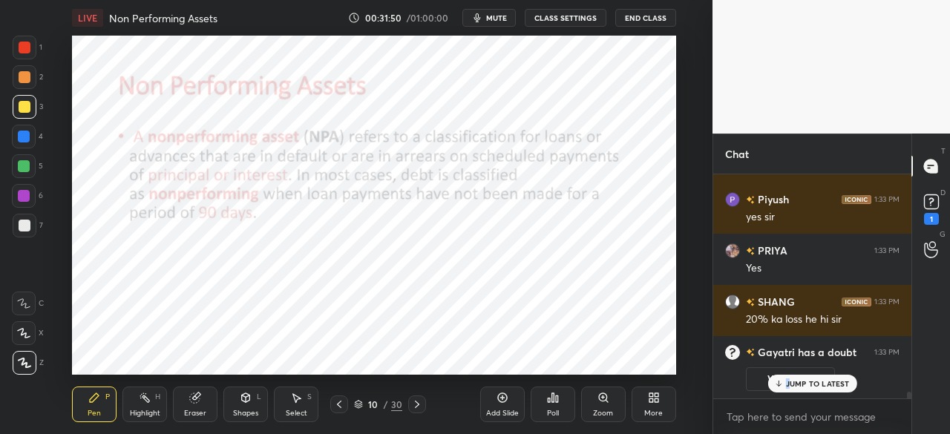
click at [22, 45] on div at bounding box center [25, 48] width 12 height 12
click at [751, 375] on button "View doubt" at bounding box center [790, 379] width 89 height 24
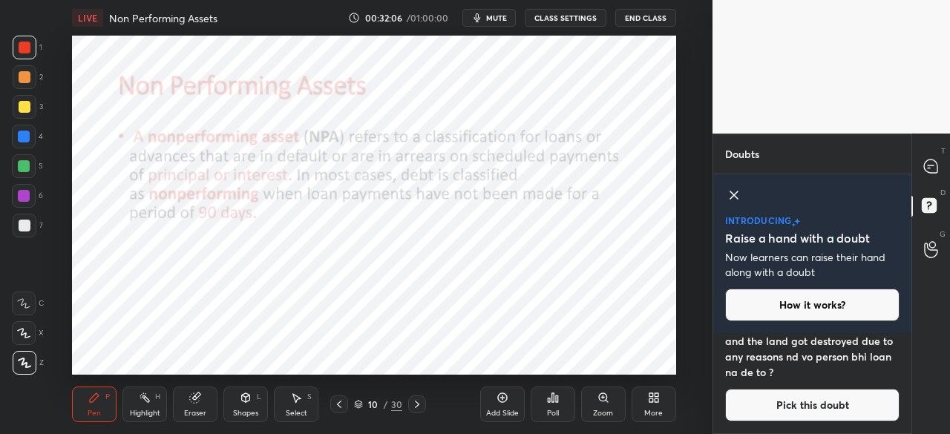
click at [796, 404] on button "Pick this doubt" at bounding box center [812, 405] width 174 height 33
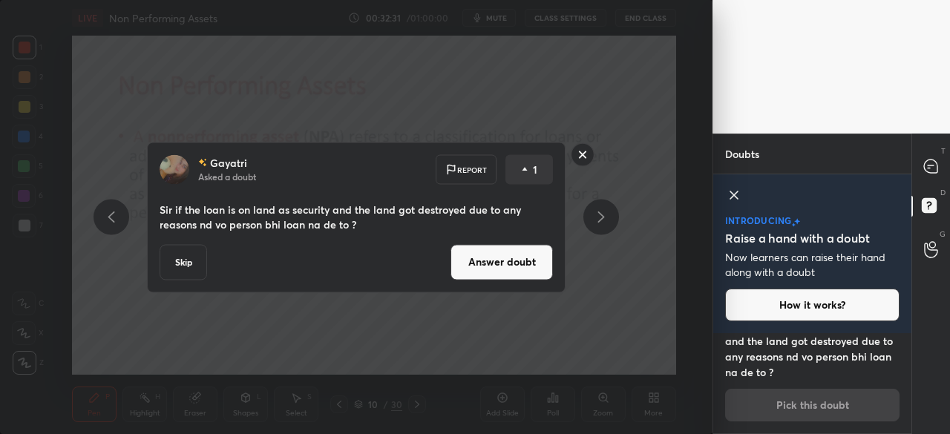
click at [575, 155] on rect at bounding box center [582, 154] width 23 height 23
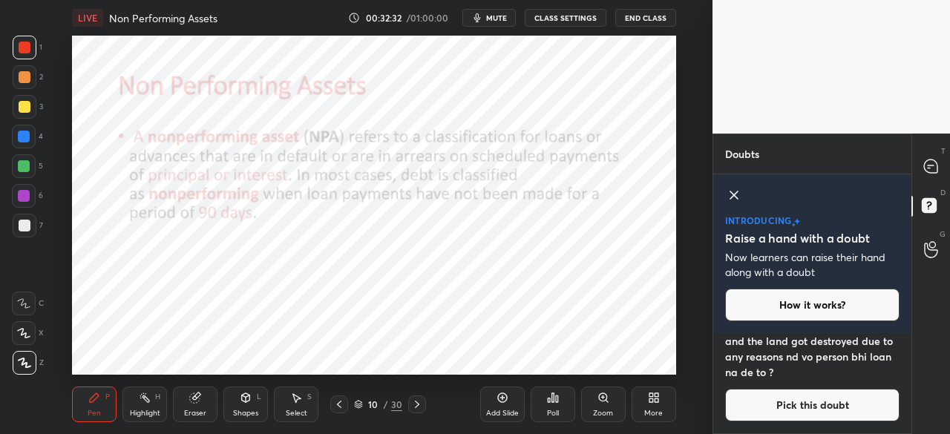
click at [731, 194] on icon at bounding box center [734, 195] width 18 height 18
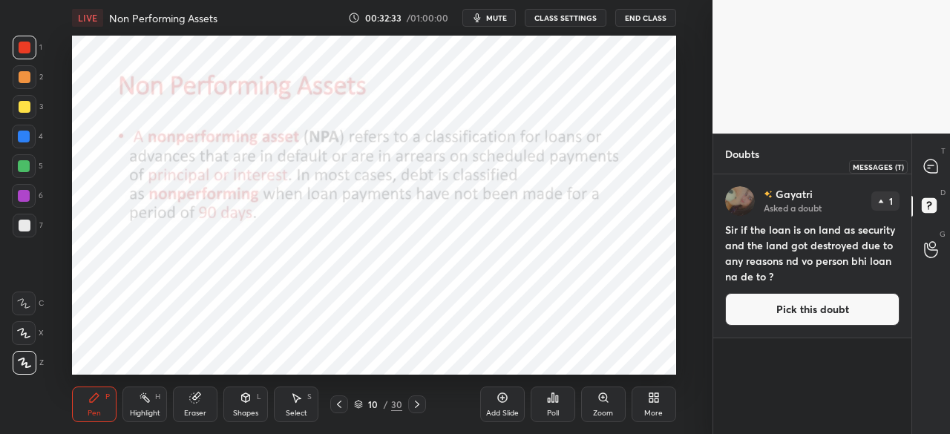
click at [927, 165] on icon at bounding box center [930, 165] width 13 height 13
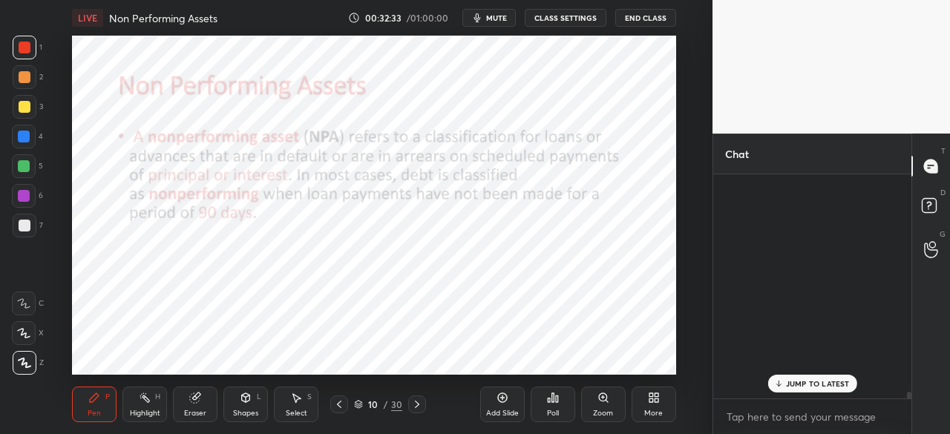
scroll to position [220, 194]
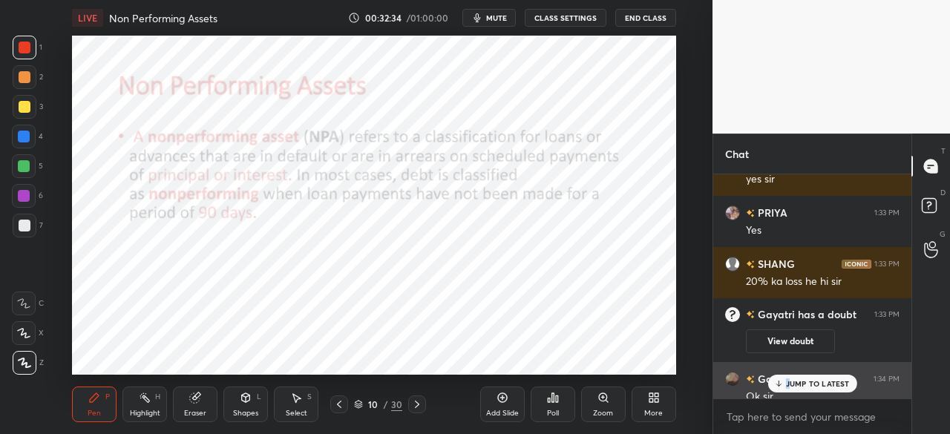
click at [788, 384] on p "JUMP TO LATEST" at bounding box center [818, 383] width 64 height 9
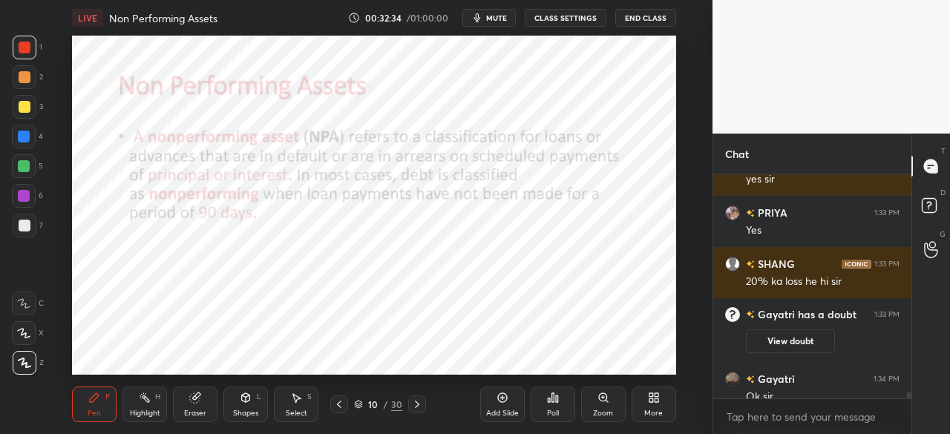
scroll to position [7396, 0]
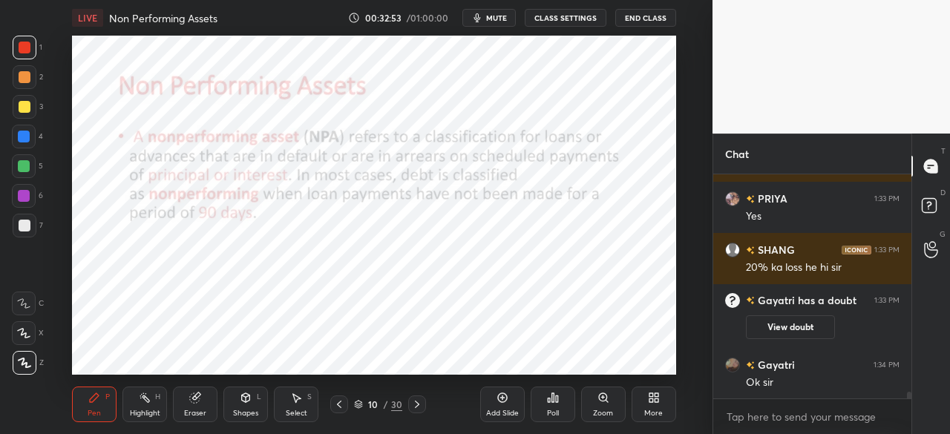
click at [415, 408] on icon at bounding box center [417, 404] width 12 height 12
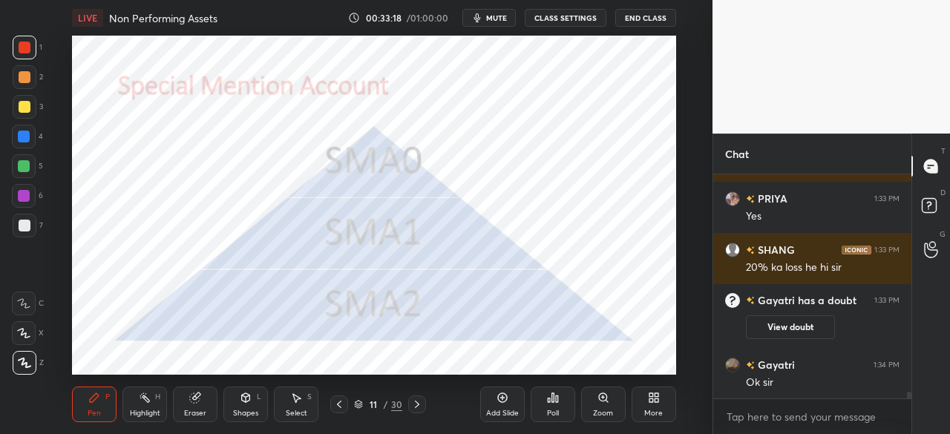
click at [496, 404] on div "Add Slide" at bounding box center [502, 404] width 45 height 36
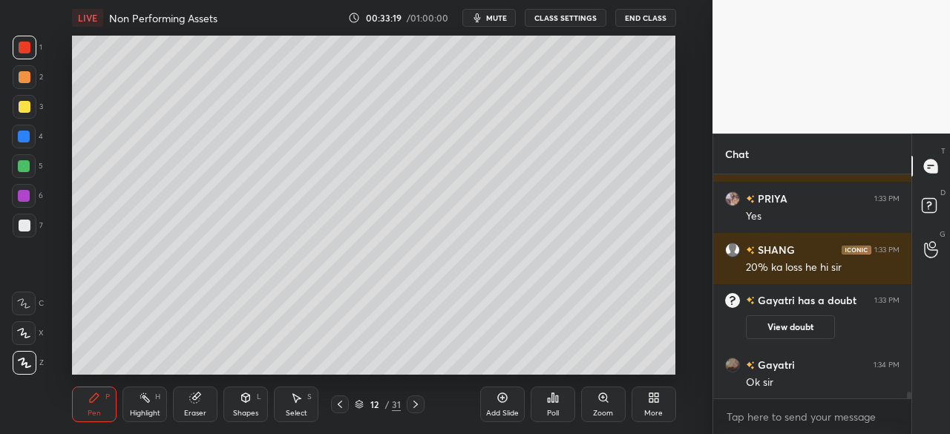
click at [21, 106] on div at bounding box center [25, 107] width 12 height 12
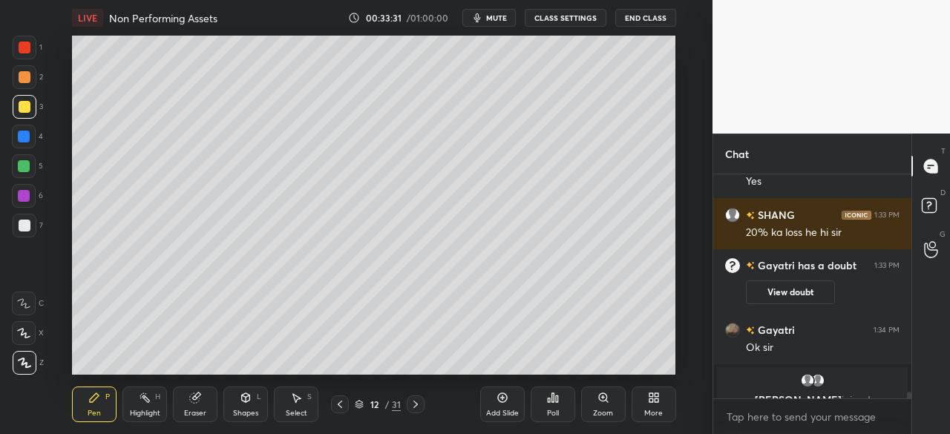
click at [245, 409] on div "Shapes" at bounding box center [245, 412] width 25 height 7
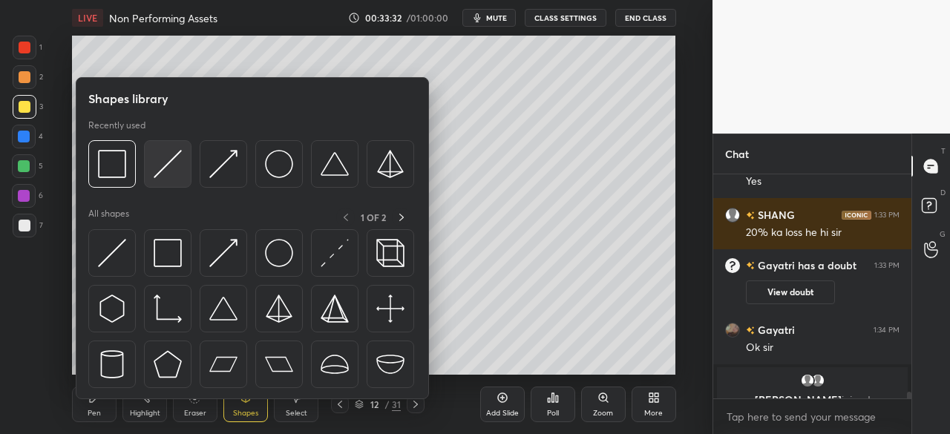
click at [173, 183] on div at bounding box center [167, 163] width 47 height 47
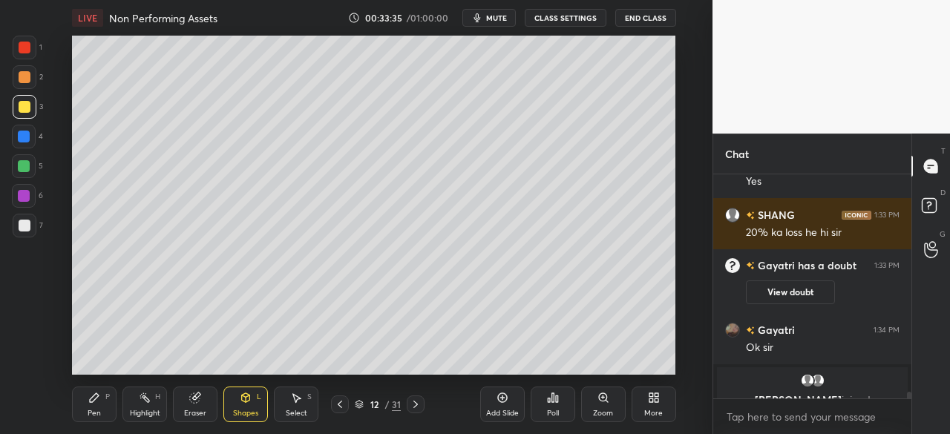
click at [99, 403] on div "Pen P" at bounding box center [94, 404] width 45 height 36
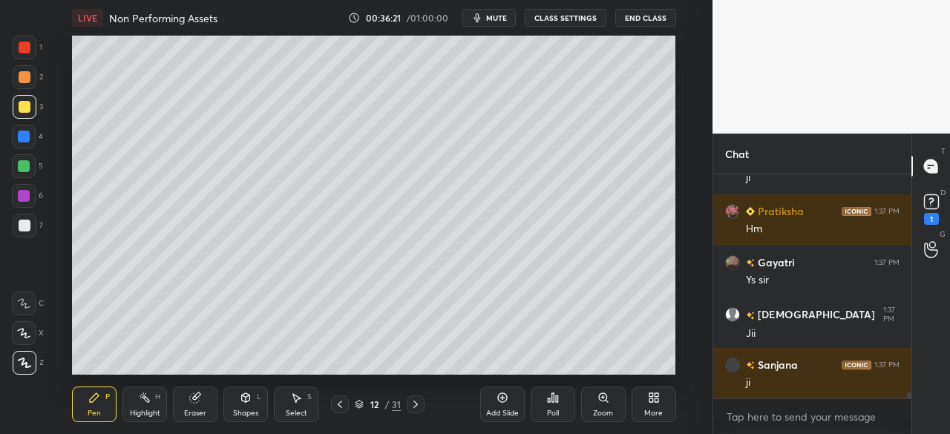
scroll to position [7538, 0]
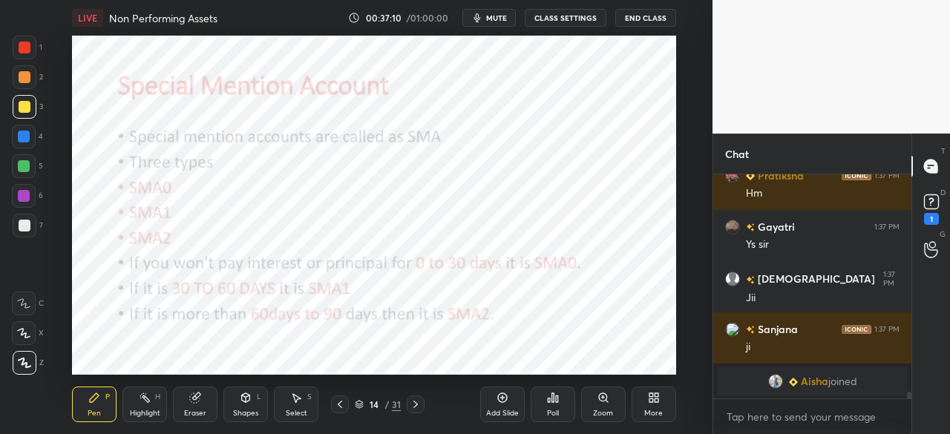
click at [24, 42] on div at bounding box center [25, 48] width 12 height 12
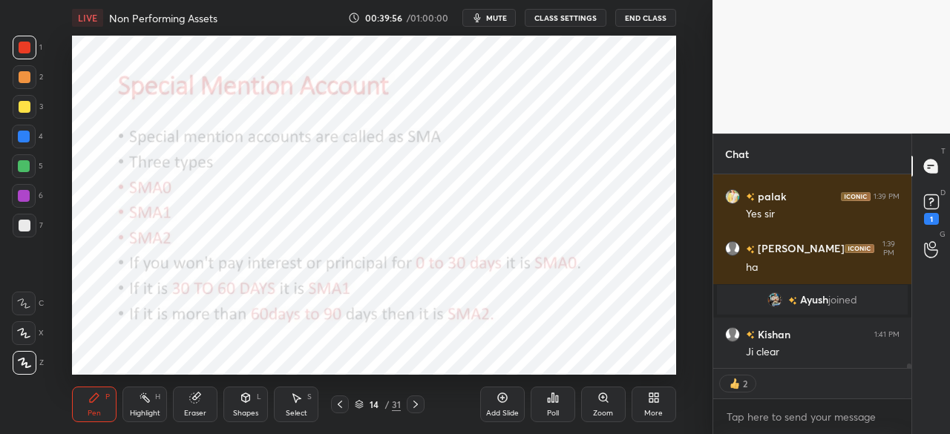
scroll to position [7781, 0]
click at [415, 404] on icon at bounding box center [415, 404] width 12 height 12
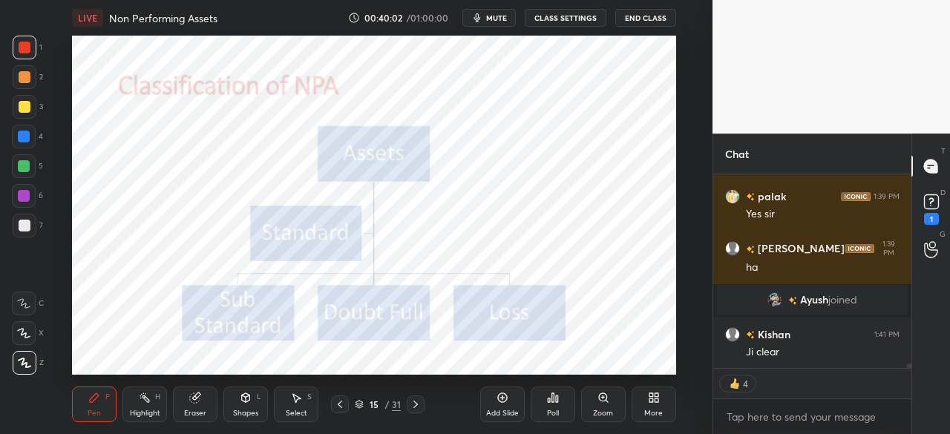
click at [418, 402] on icon at bounding box center [415, 404] width 12 height 12
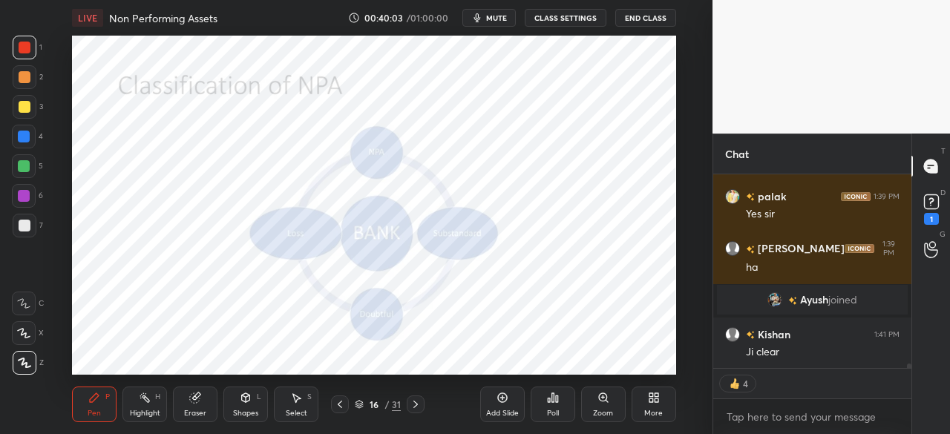
click at [415, 403] on icon at bounding box center [415, 404] width 4 height 7
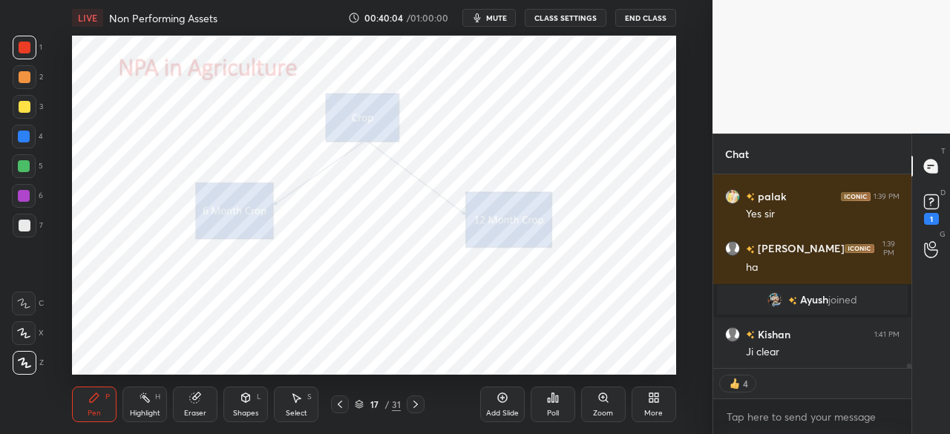
click at [337, 402] on icon at bounding box center [340, 404] width 12 height 12
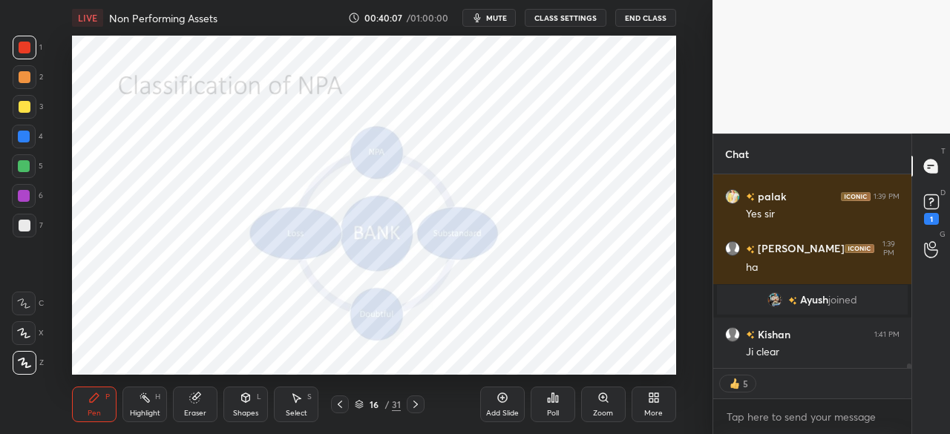
click at [340, 403] on icon at bounding box center [340, 404] width 4 height 7
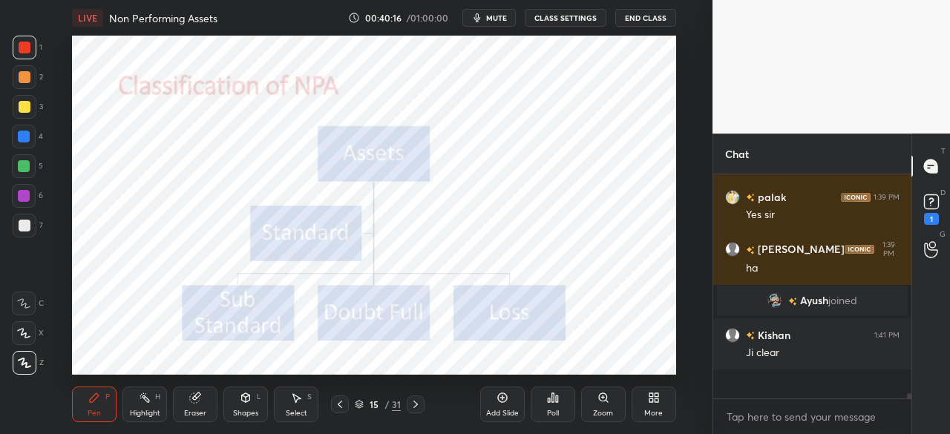
scroll to position [7751, 0]
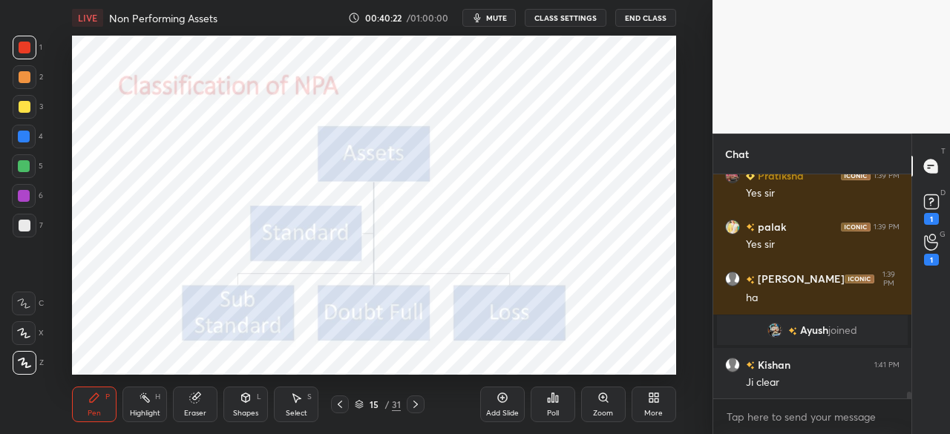
click at [27, 44] on div at bounding box center [25, 48] width 12 height 12
click at [418, 406] on icon at bounding box center [415, 404] width 12 height 12
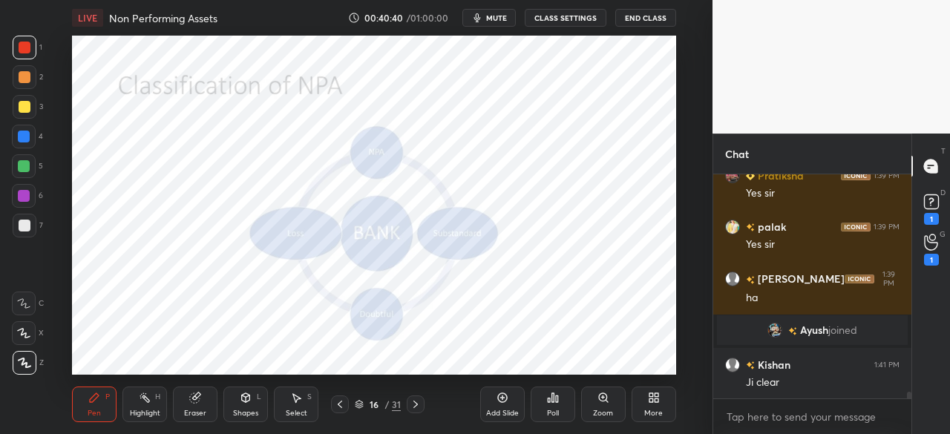
click at [415, 404] on icon at bounding box center [415, 404] width 12 height 12
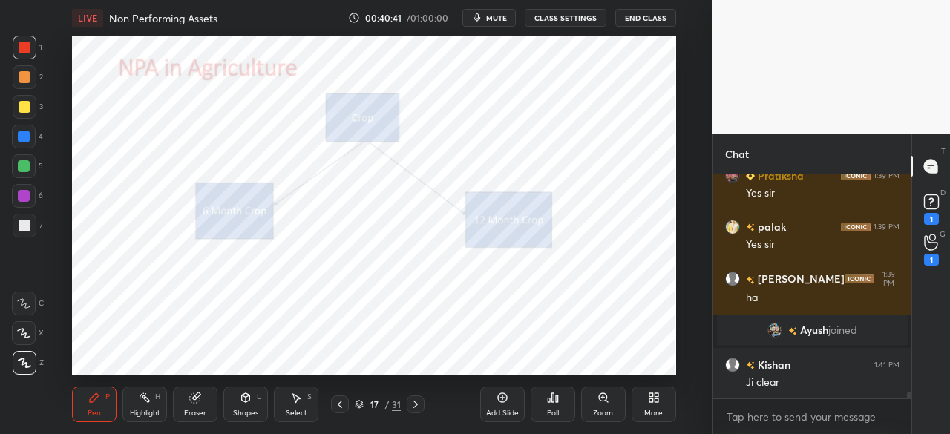
click at [343, 399] on icon at bounding box center [340, 404] width 12 height 12
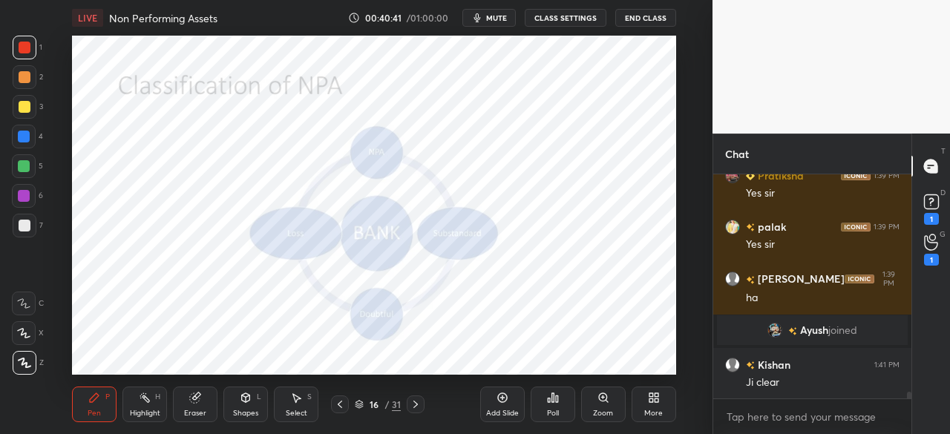
click at [496, 406] on div "Add Slide" at bounding box center [502, 404] width 45 height 36
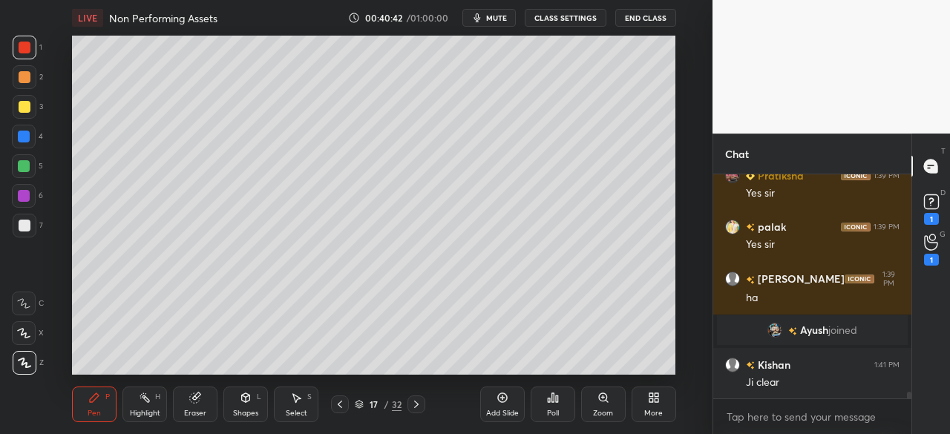
click at [22, 103] on div at bounding box center [25, 107] width 12 height 12
click at [335, 403] on icon at bounding box center [340, 404] width 12 height 12
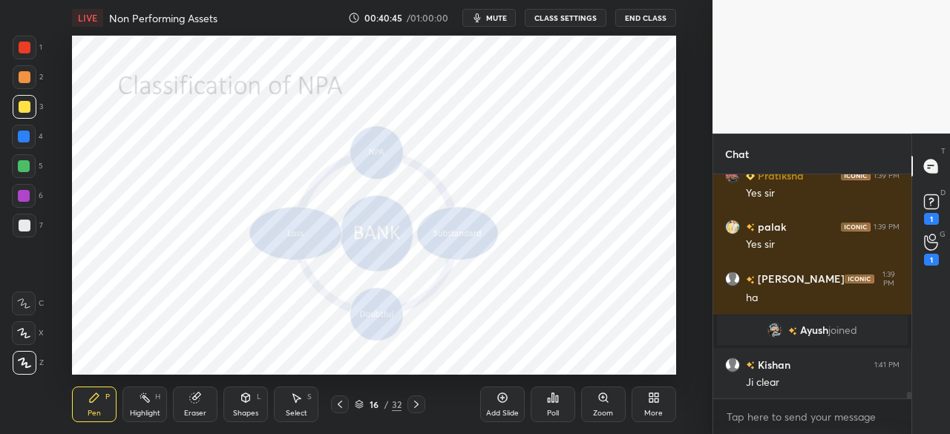
click at [338, 403] on icon at bounding box center [340, 404] width 12 height 12
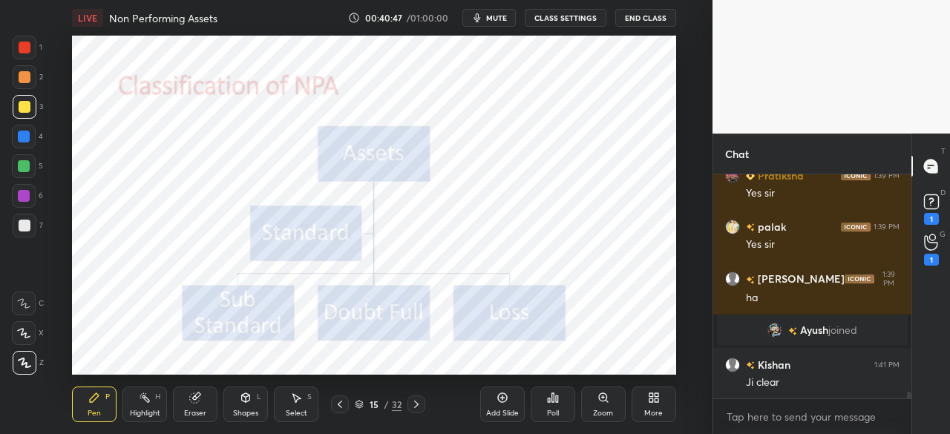
click at [412, 401] on icon at bounding box center [416, 404] width 12 height 12
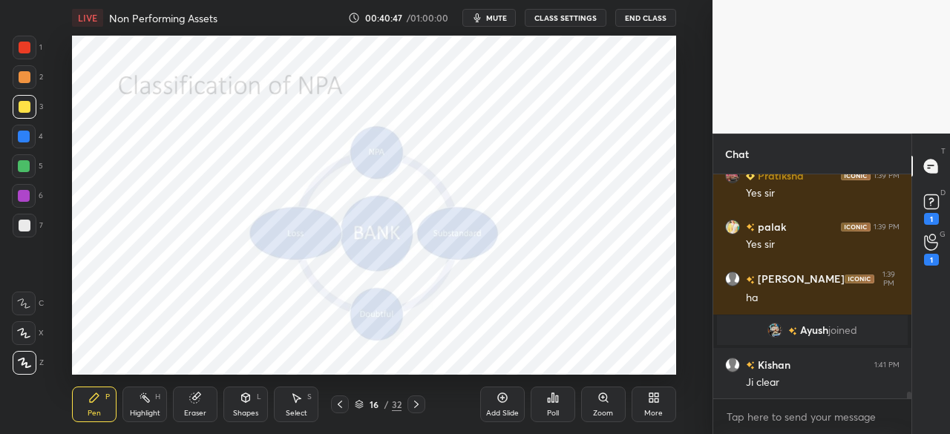
click at [415, 403] on icon at bounding box center [416, 404] width 4 height 7
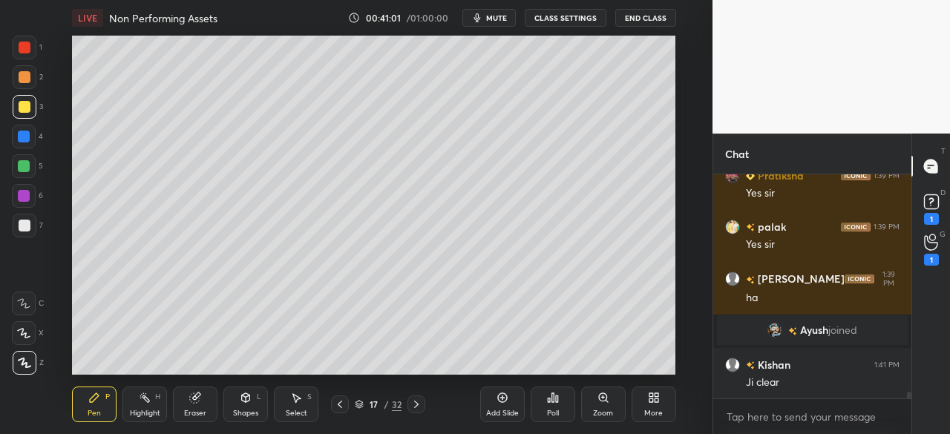
drag, startPoint x: 497, startPoint y: 404, endPoint x: 475, endPoint y: 403, distance: 22.3
click at [497, 404] on div "Add Slide" at bounding box center [502, 404] width 45 height 36
click at [22, 108] on div at bounding box center [25, 107] width 12 height 12
click at [249, 406] on div "Shapes L" at bounding box center [245, 404] width 45 height 36
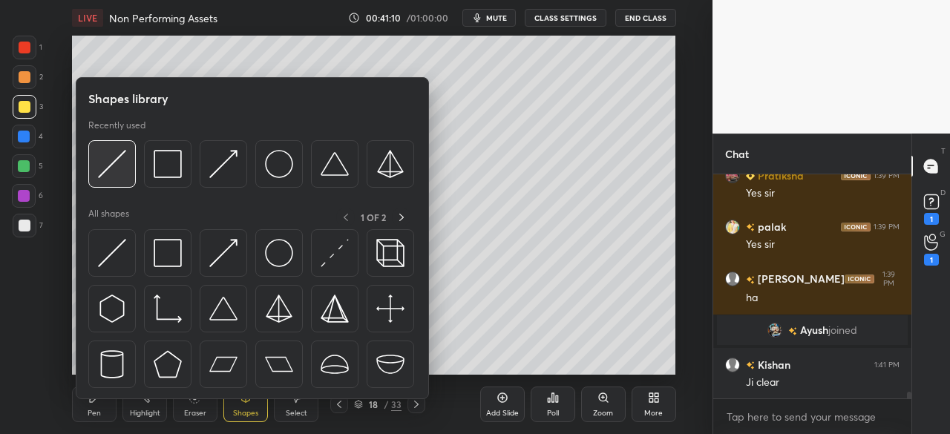
click at [111, 167] on img at bounding box center [112, 164] width 28 height 28
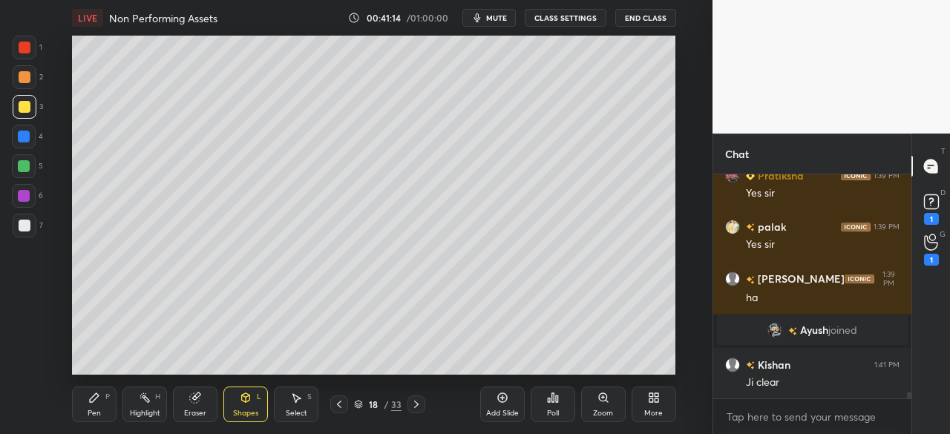
click at [89, 401] on icon at bounding box center [94, 398] width 12 height 12
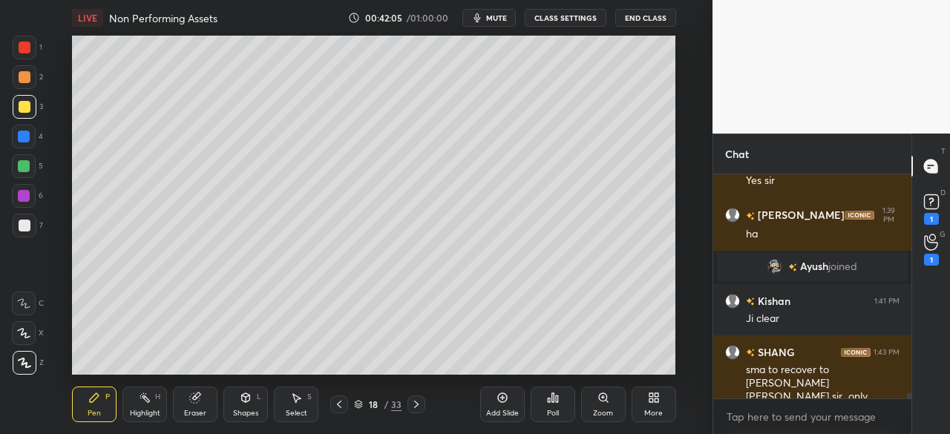
scroll to position [7823, 0]
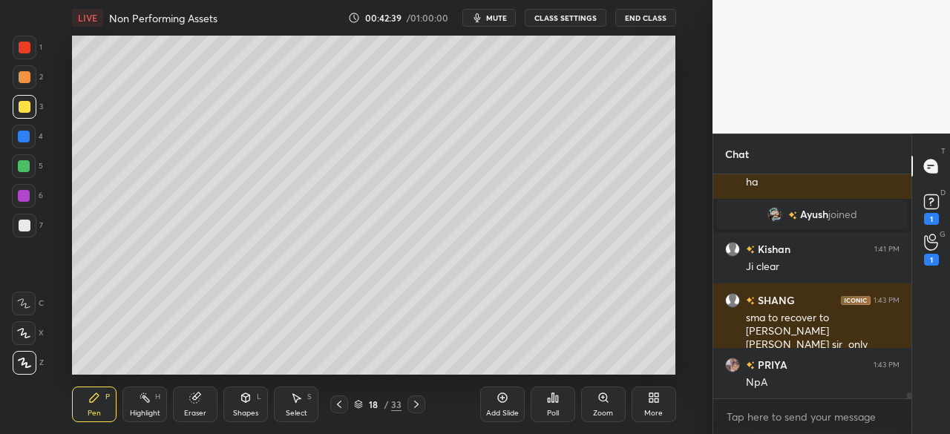
click at [338, 406] on icon at bounding box center [339, 404] width 12 height 12
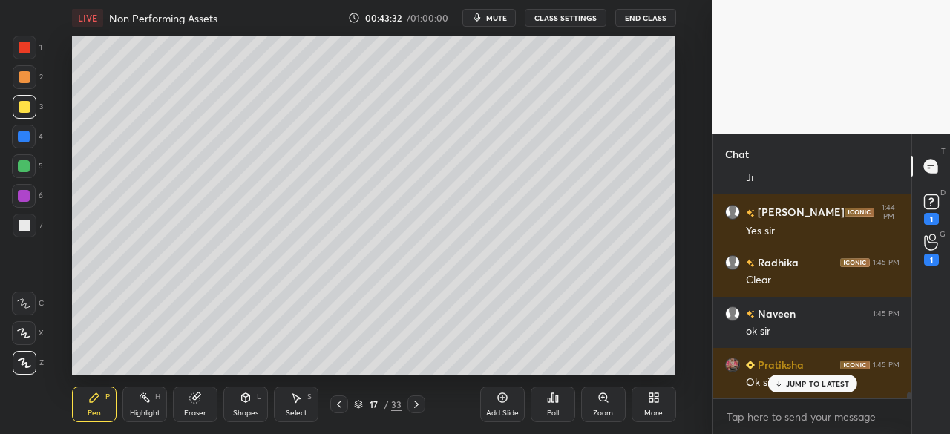
scroll to position [8059, 0]
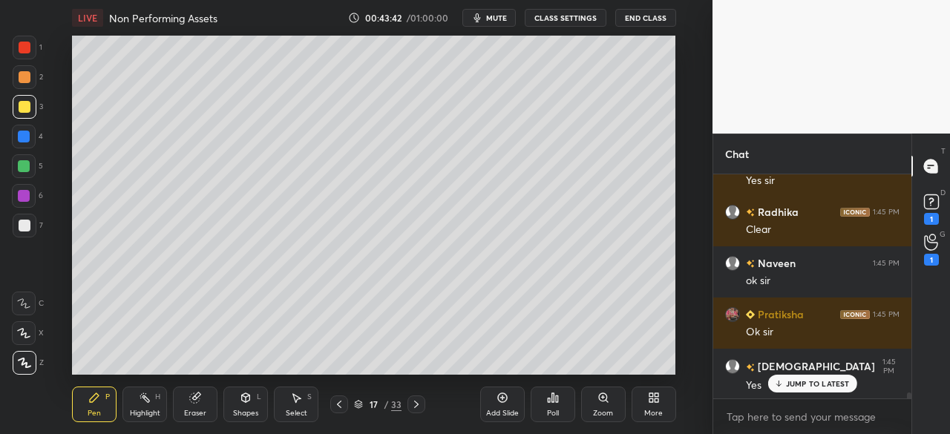
click at [411, 401] on icon at bounding box center [416, 404] width 12 height 12
click at [24, 136] on div at bounding box center [24, 137] width 12 height 12
click at [340, 407] on icon at bounding box center [339, 404] width 4 height 7
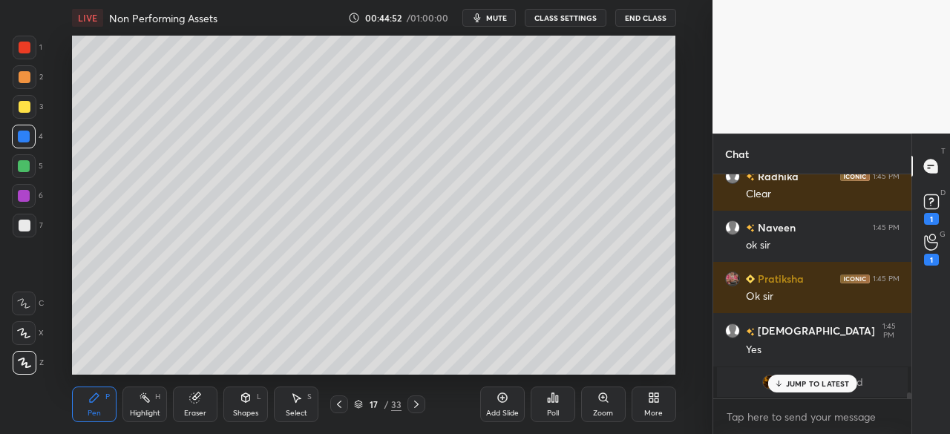
click at [415, 404] on icon at bounding box center [416, 404] width 12 height 12
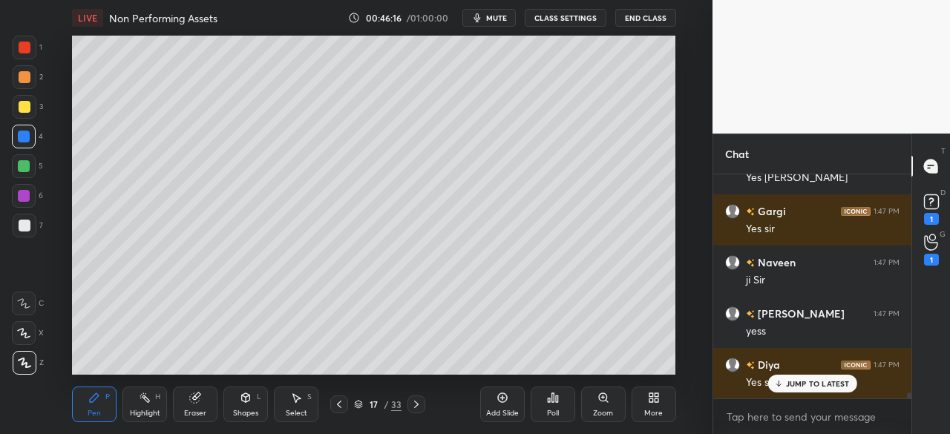
scroll to position [8607, 0]
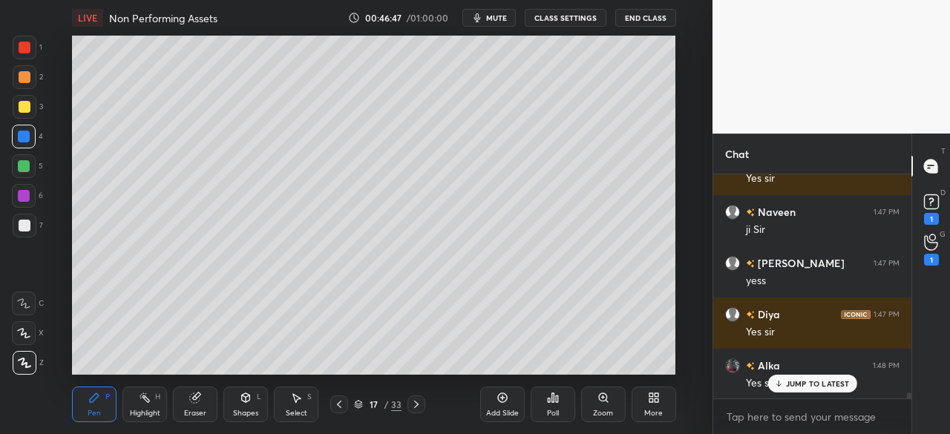
click at [495, 400] on div "Add Slide" at bounding box center [502, 404] width 45 height 36
click at [19, 106] on div at bounding box center [25, 107] width 12 height 12
click at [335, 401] on icon at bounding box center [339, 404] width 12 height 12
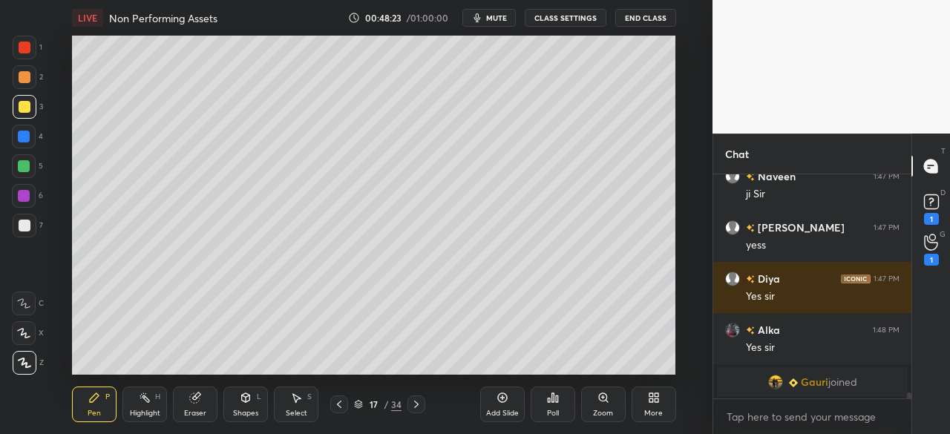
scroll to position [8694, 0]
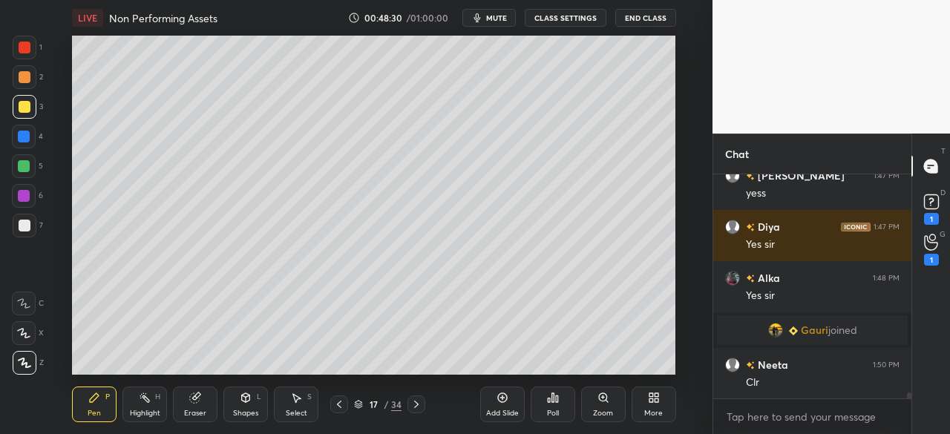
click at [412, 400] on icon at bounding box center [416, 404] width 12 height 12
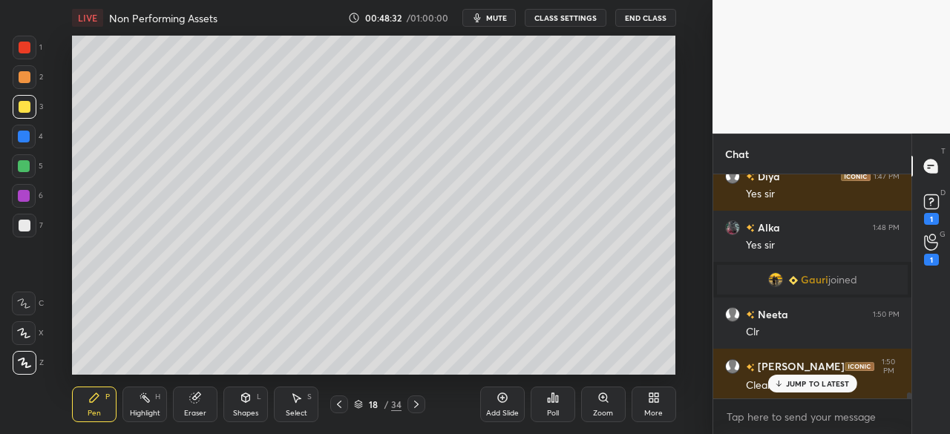
click at [343, 407] on icon at bounding box center [339, 404] width 12 height 12
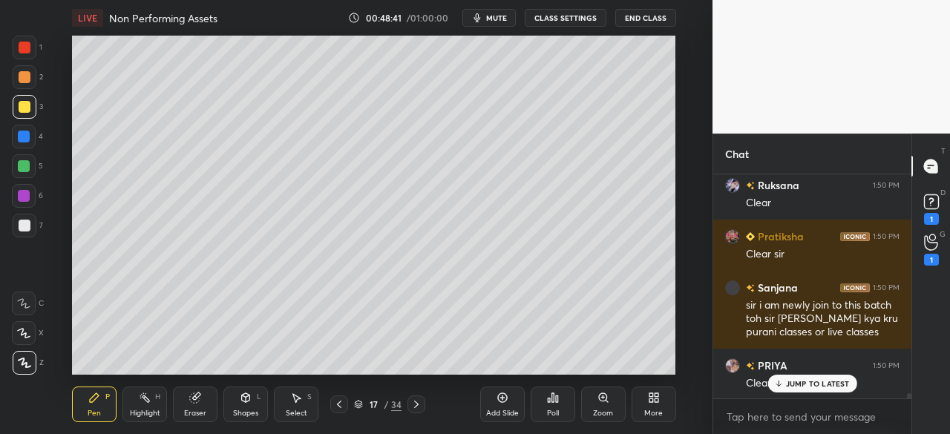
scroll to position [9078, 0]
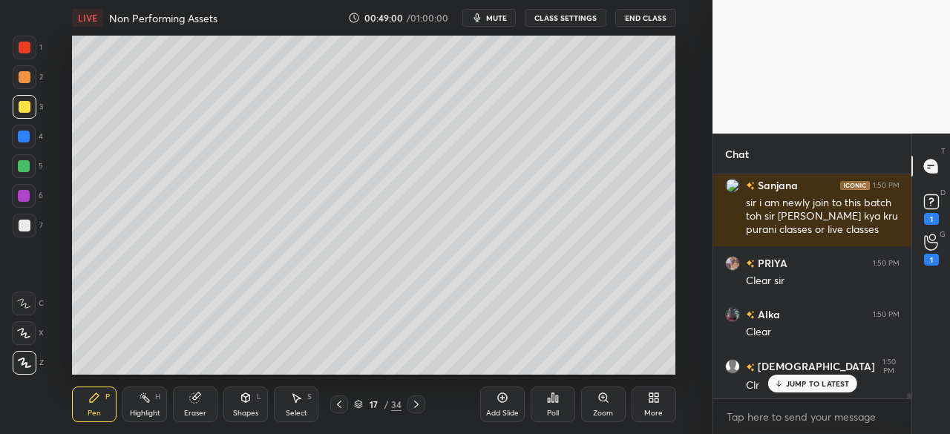
click at [413, 407] on icon at bounding box center [416, 404] width 12 height 12
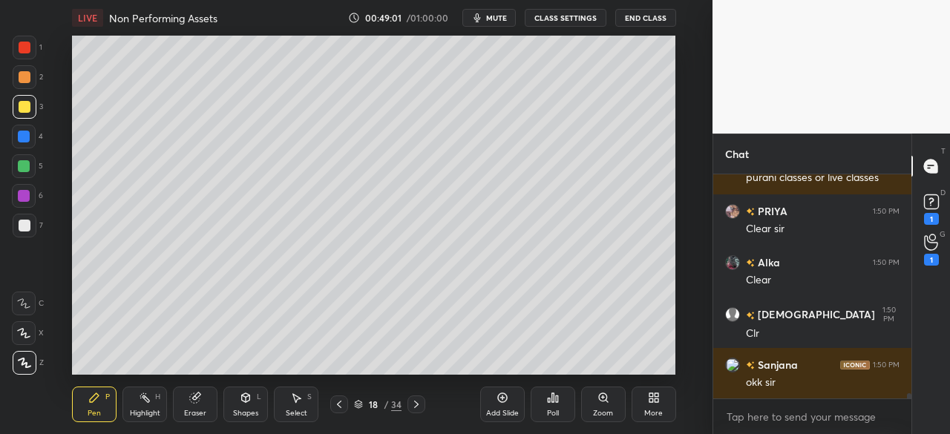
click at [414, 406] on icon at bounding box center [416, 404] width 12 height 12
click at [414, 407] on icon at bounding box center [416, 404] width 12 height 12
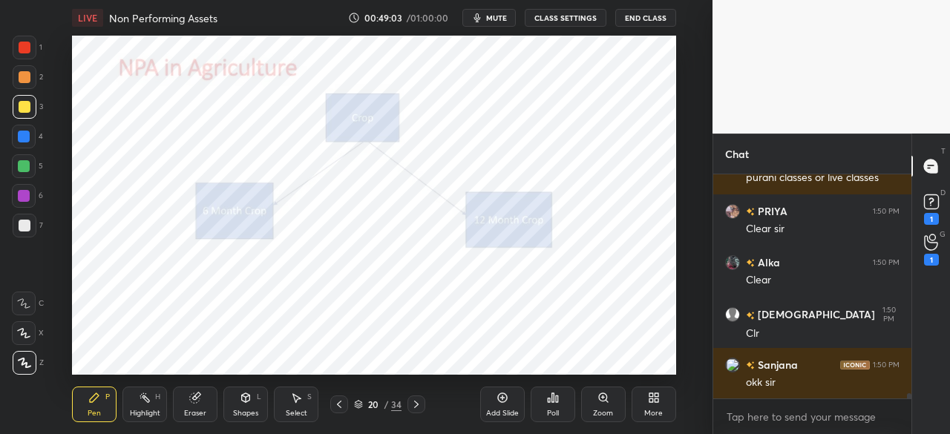
click at [22, 47] on div at bounding box center [25, 48] width 12 height 12
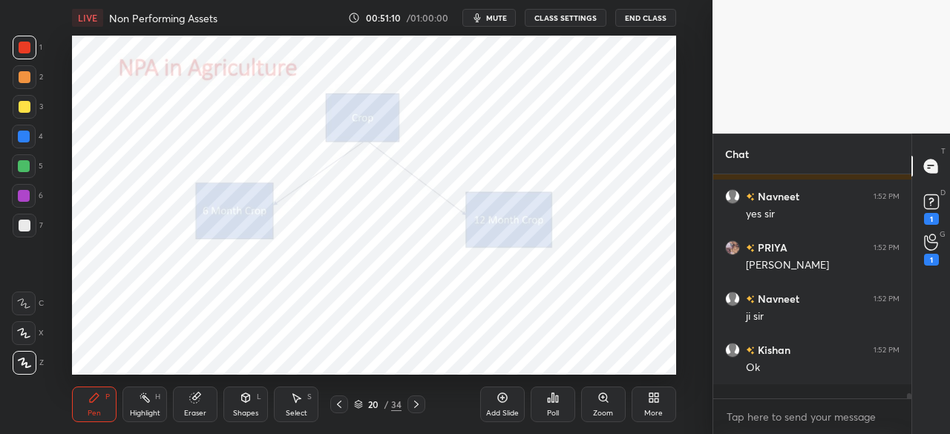
scroll to position [9016, 0]
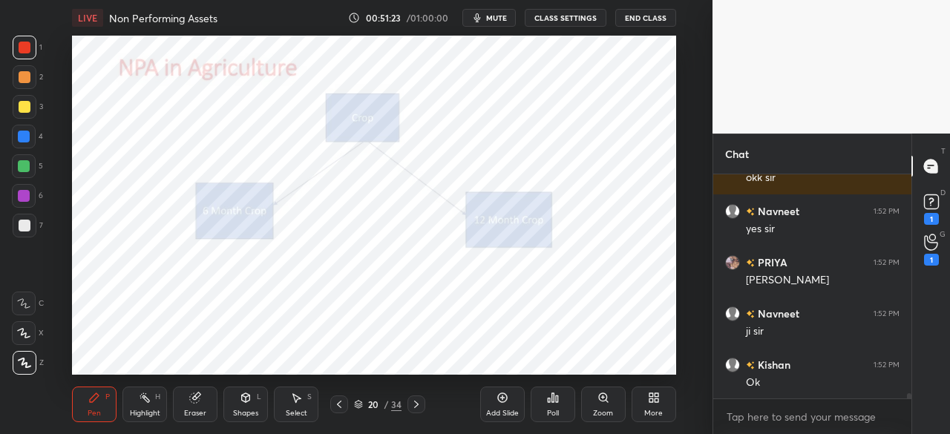
click at [497, 404] on div "Add Slide" at bounding box center [502, 404] width 45 height 36
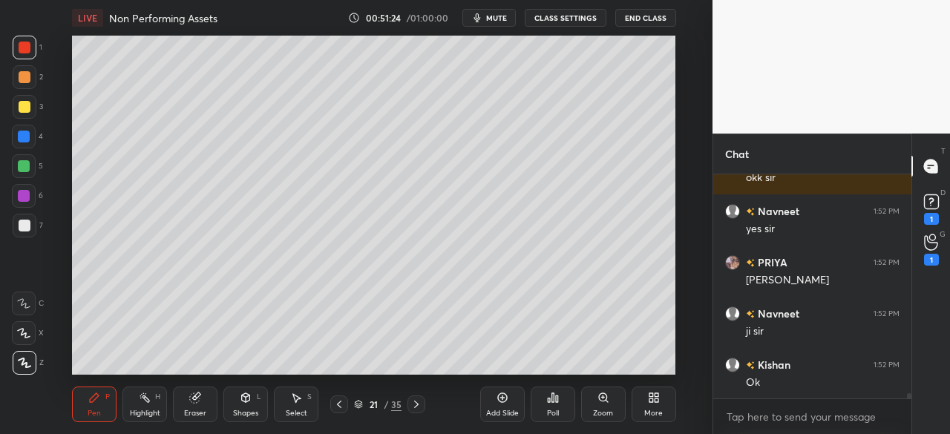
click at [24, 106] on div at bounding box center [25, 107] width 12 height 12
click at [498, 404] on div "Add Slide" at bounding box center [502, 404] width 45 height 36
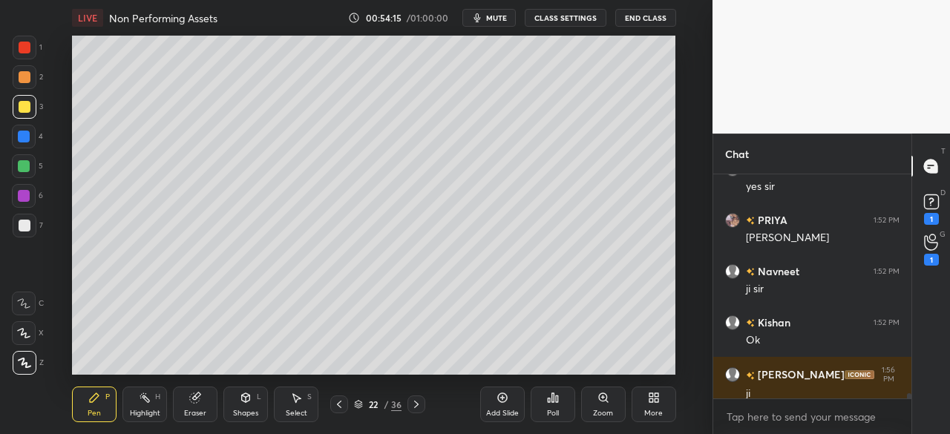
scroll to position [9025, 0]
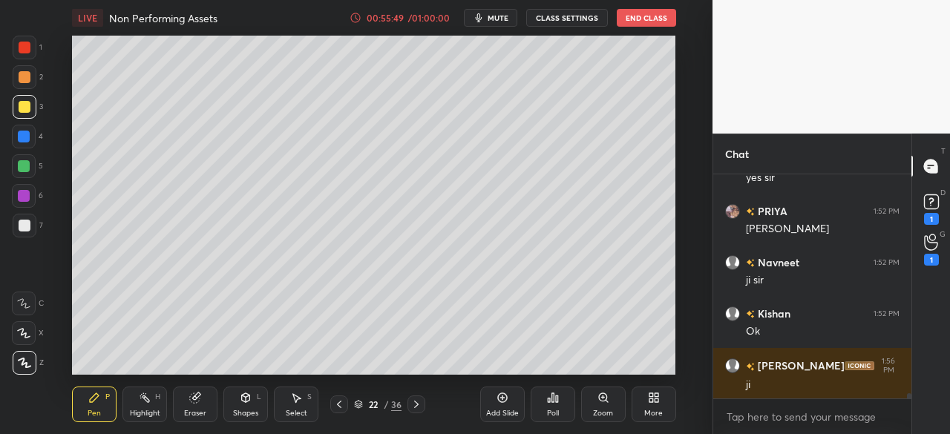
click at [335, 406] on icon at bounding box center [339, 404] width 12 height 12
click at [414, 402] on icon at bounding box center [416, 404] width 12 height 12
click at [340, 407] on icon at bounding box center [339, 404] width 12 height 12
click at [417, 405] on icon at bounding box center [416, 404] width 4 height 7
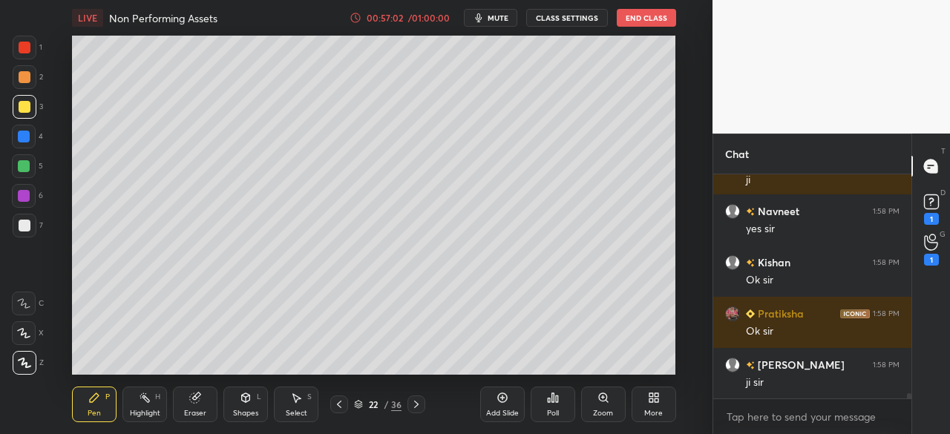
scroll to position [9294, 0]
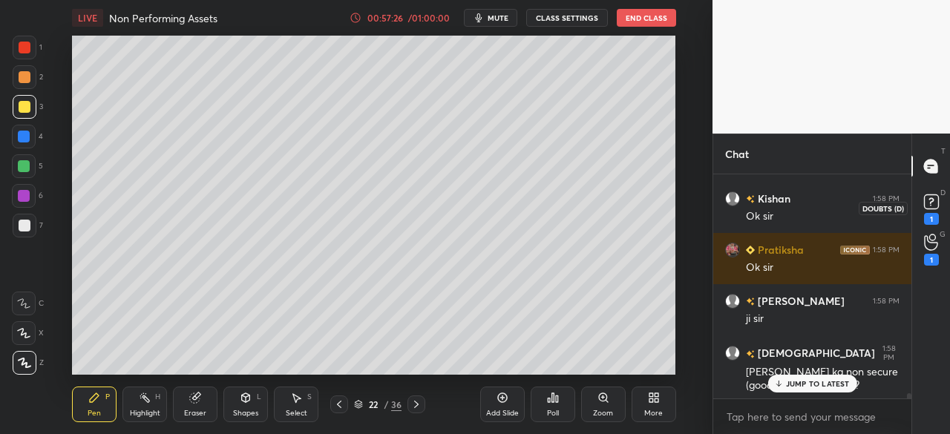
click at [927, 213] on div "1" at bounding box center [931, 219] width 15 height 12
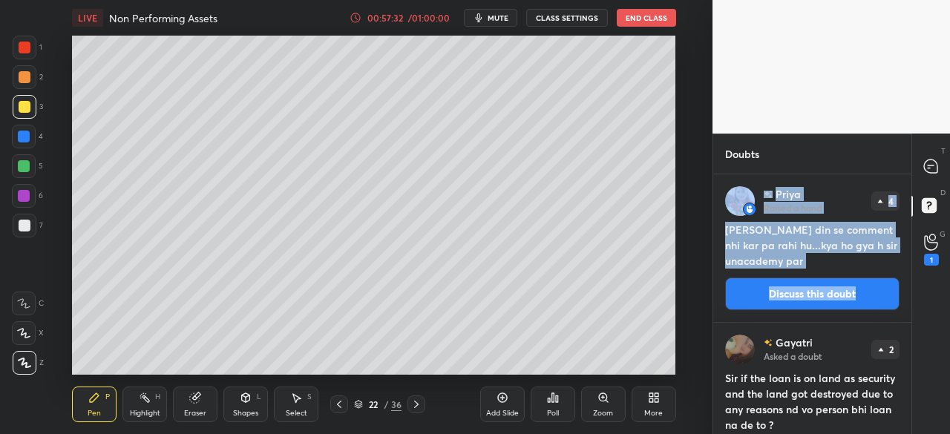
drag, startPoint x: 905, startPoint y: 303, endPoint x: 908, endPoint y: 380, distance: 76.5
click at [908, 380] on div "Priya Raised a hand 4 Sir main bahut din se comment nhi kar pa rahi hu...kya ho…" at bounding box center [812, 304] width 198 height 260
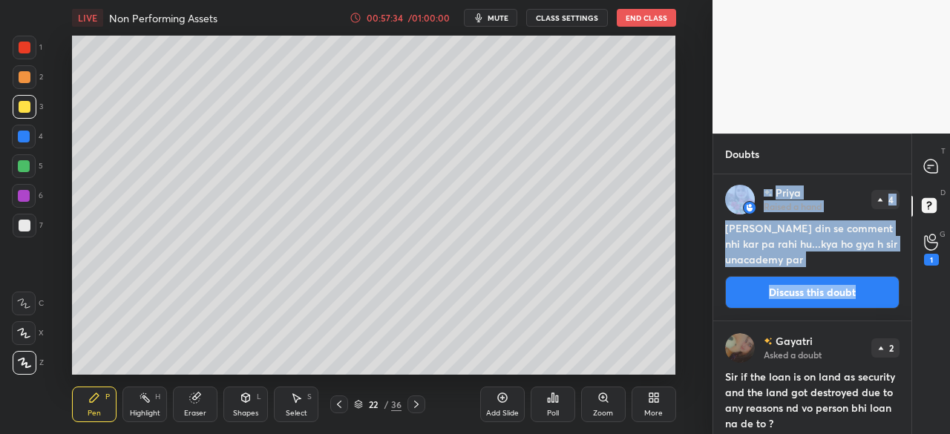
scroll to position [3, 0]
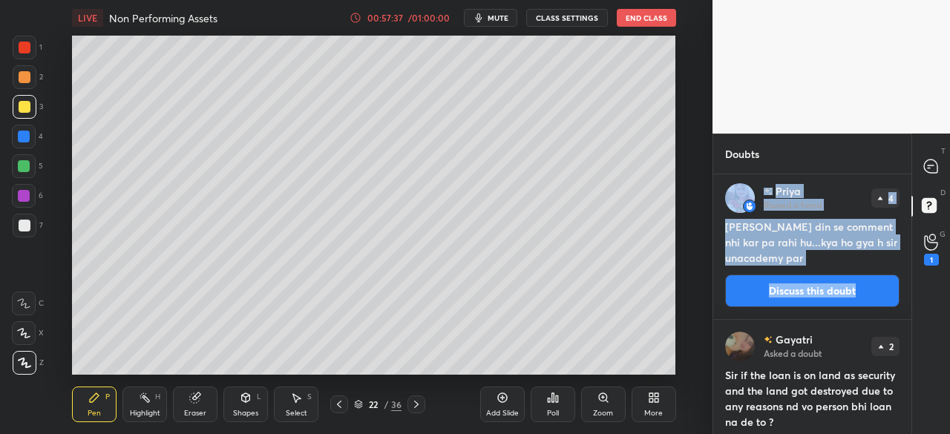
click at [838, 285] on button "Discuss this doubt" at bounding box center [812, 290] width 174 height 33
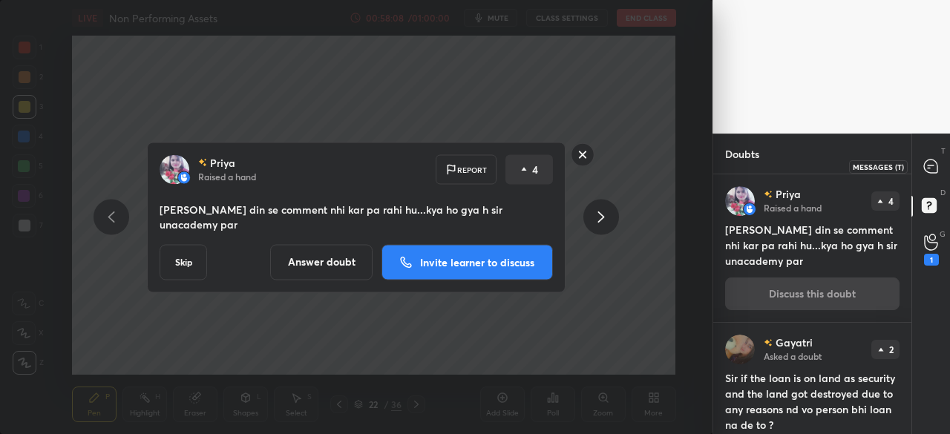
click at [935, 164] on icon at bounding box center [930, 165] width 13 height 13
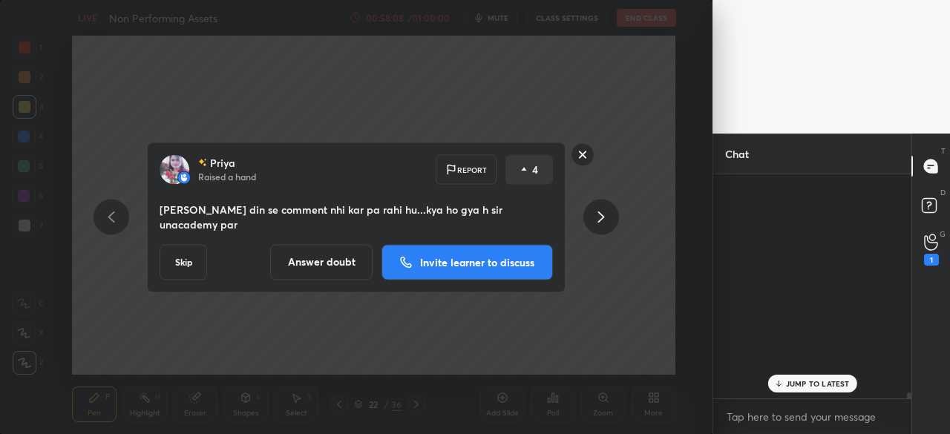
scroll to position [220, 194]
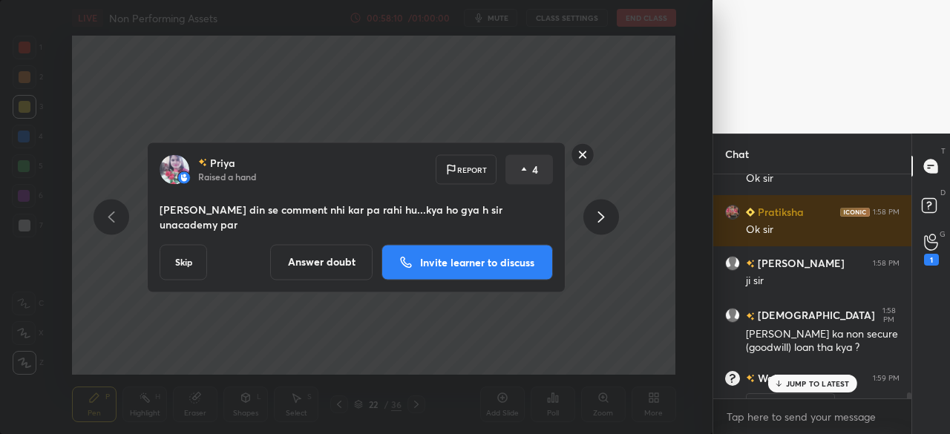
click at [788, 385] on p "JUMP TO LATEST" at bounding box center [818, 383] width 64 height 9
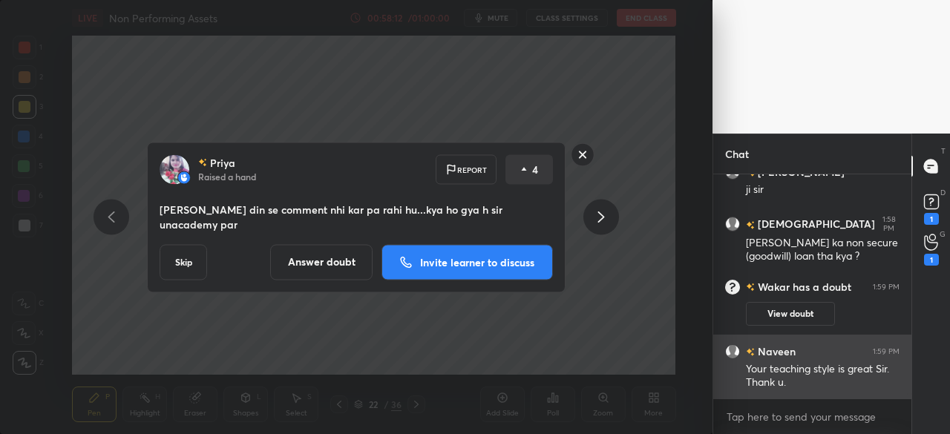
scroll to position [9748, 0]
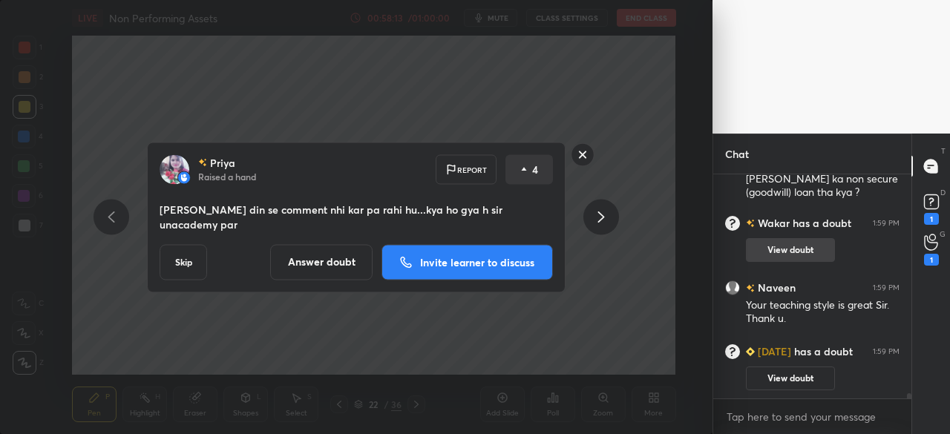
click at [807, 246] on button "View doubt" at bounding box center [790, 250] width 89 height 24
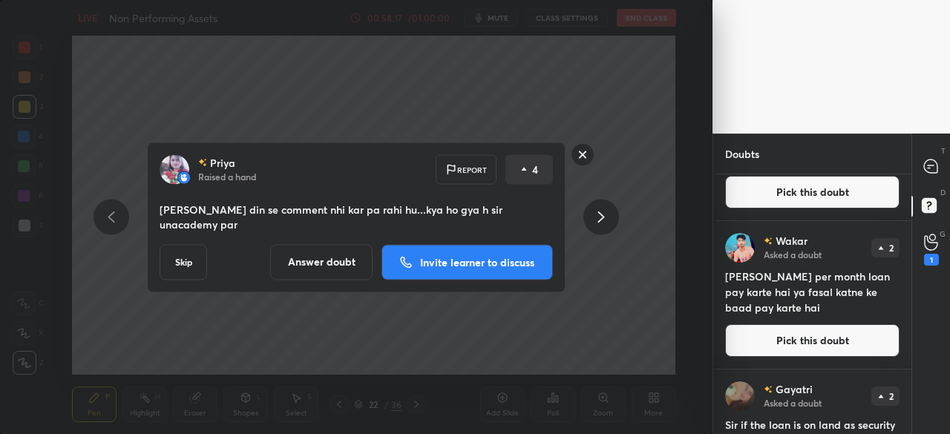
scroll to position [253, 0]
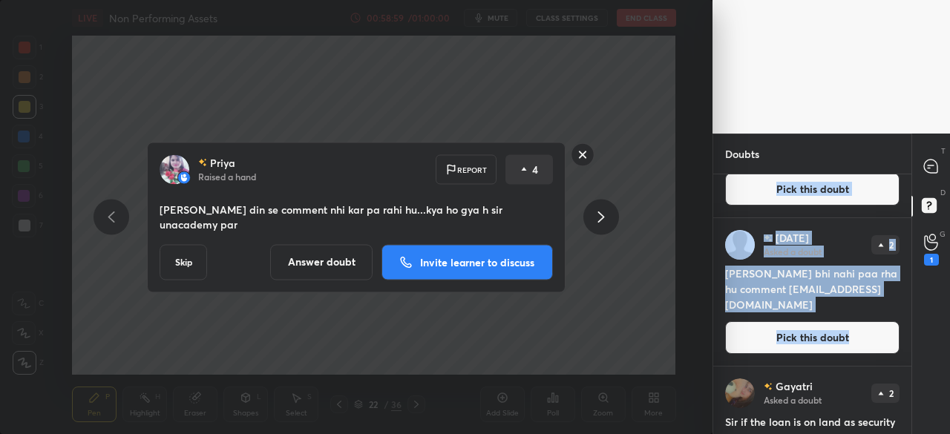
drag, startPoint x: 906, startPoint y: 332, endPoint x: 907, endPoint y: 374, distance: 42.3
click at [907, 374] on div "Priya Raised a hand 4 Sir main bahut din se comment nhi kar pa rahi hu...kya ho…" at bounding box center [812, 304] width 198 height 260
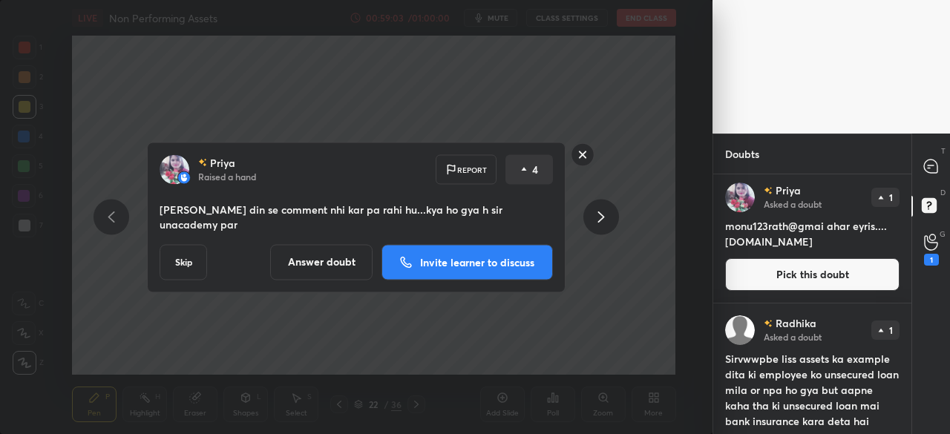
scroll to position [890, 0]
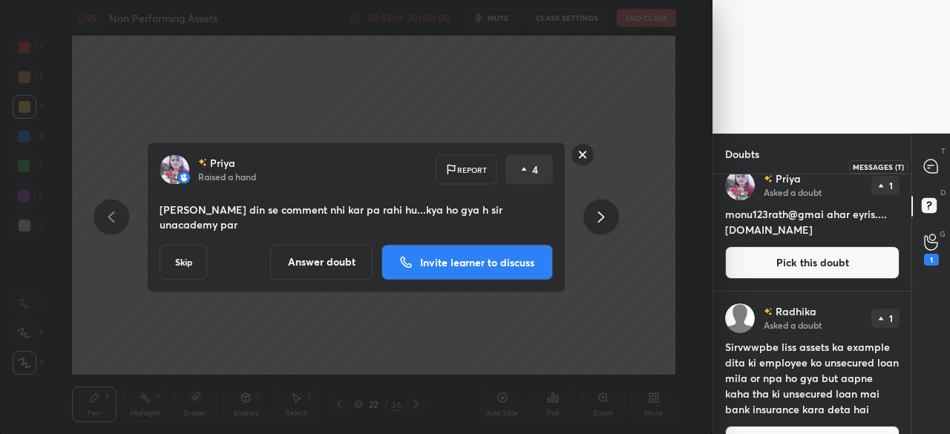
click at [929, 168] on icon at bounding box center [930, 165] width 13 height 13
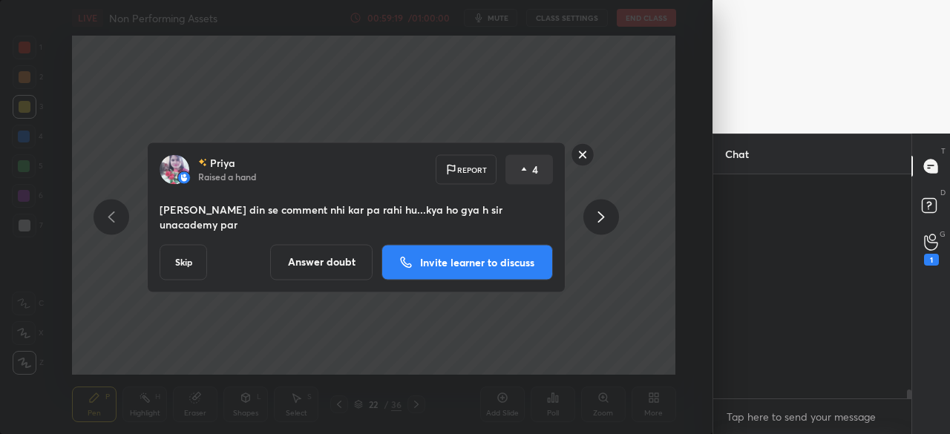
scroll to position [220, 194]
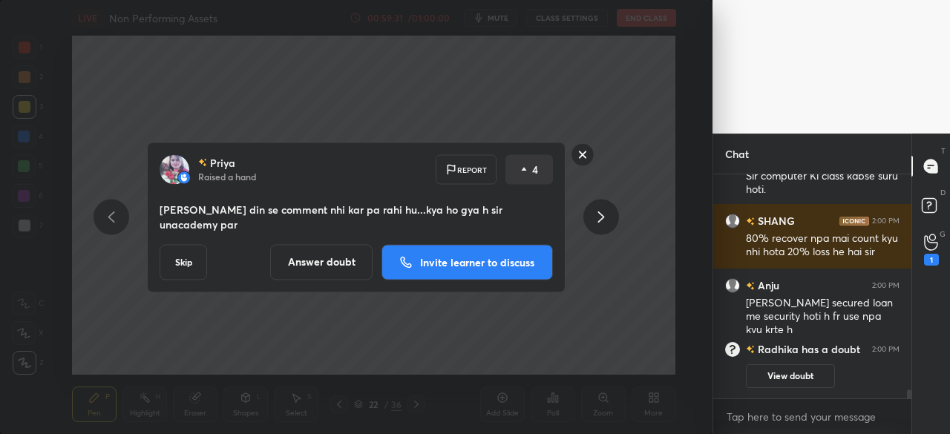
click at [579, 154] on rect at bounding box center [582, 154] width 23 height 23
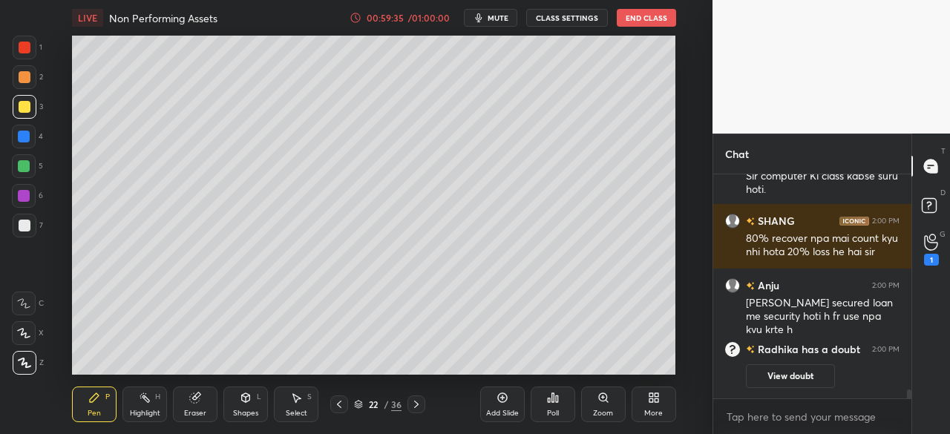
scroll to position [9917, 0]
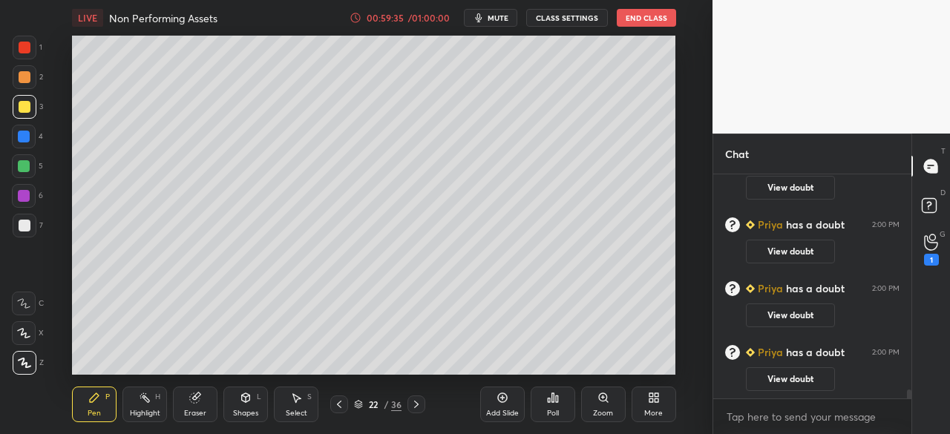
drag, startPoint x: 909, startPoint y: 395, endPoint x: 909, endPoint y: 415, distance: 19.3
click at [909, 415] on div "[DATE] has a doubt 1:59 PM View doubt [PERSON_NAME] 2:00 PM Sir computer Ki cla…" at bounding box center [812, 304] width 198 height 260
click at [812, 246] on button "View doubt" at bounding box center [790, 252] width 89 height 24
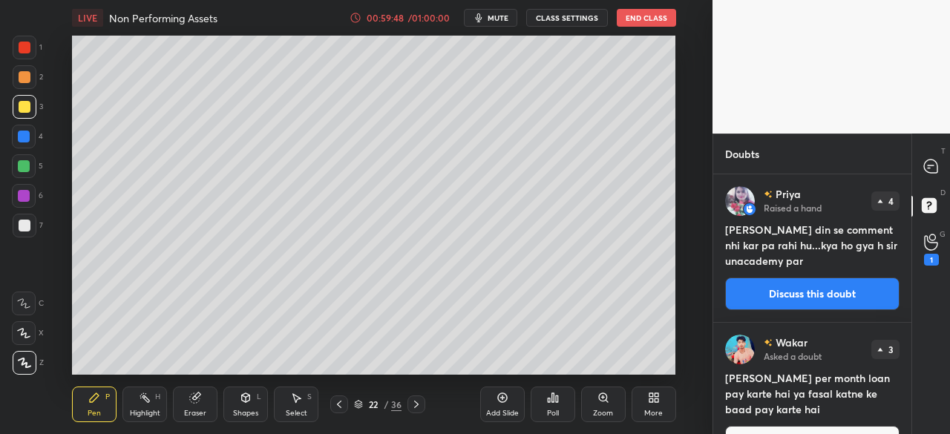
drag, startPoint x: 905, startPoint y: 272, endPoint x: 907, endPoint y: 290, distance: 17.9
click at [907, 290] on div "Priya Raised a hand 4 Sir main bahut din se comment nhi kar pa rahi hu...kya ho…" at bounding box center [812, 304] width 198 height 260
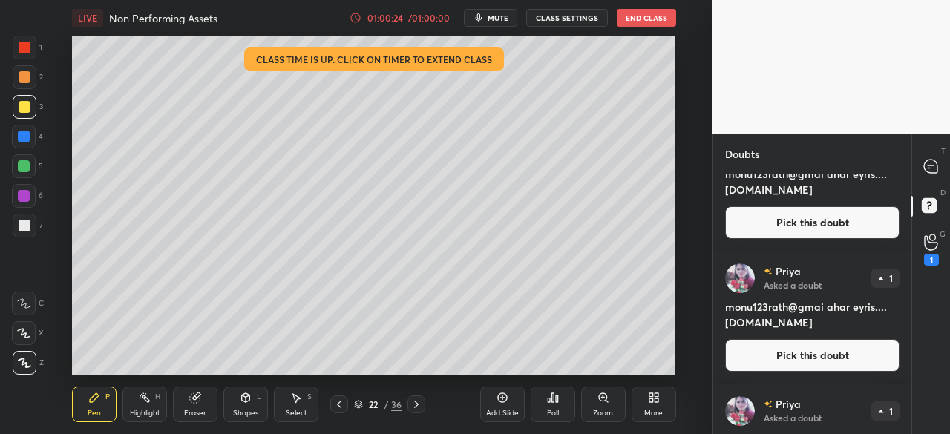
scroll to position [926, 0]
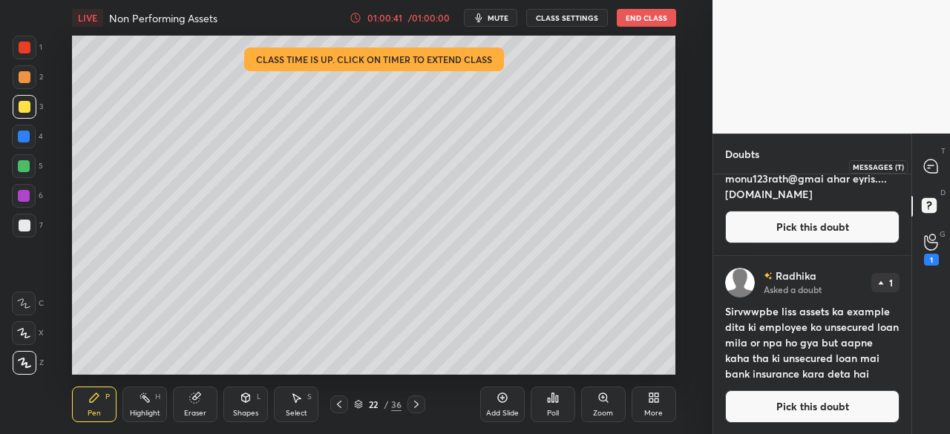
click at [924, 164] on icon at bounding box center [930, 165] width 13 height 13
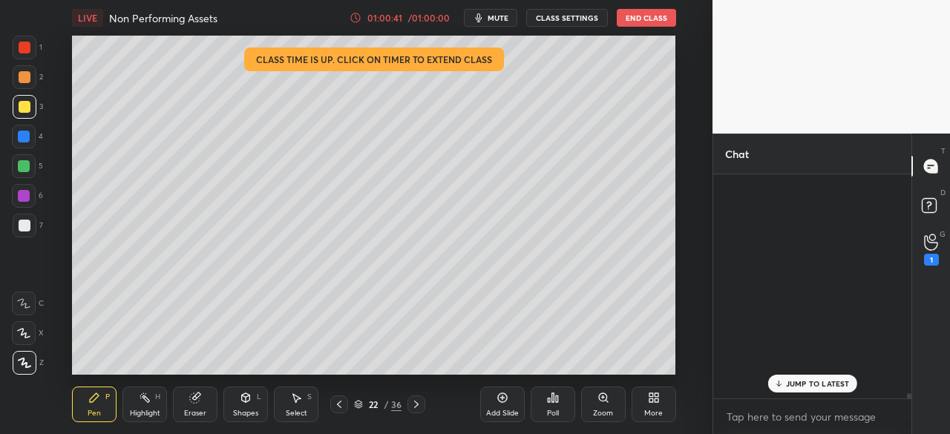
scroll to position [220, 194]
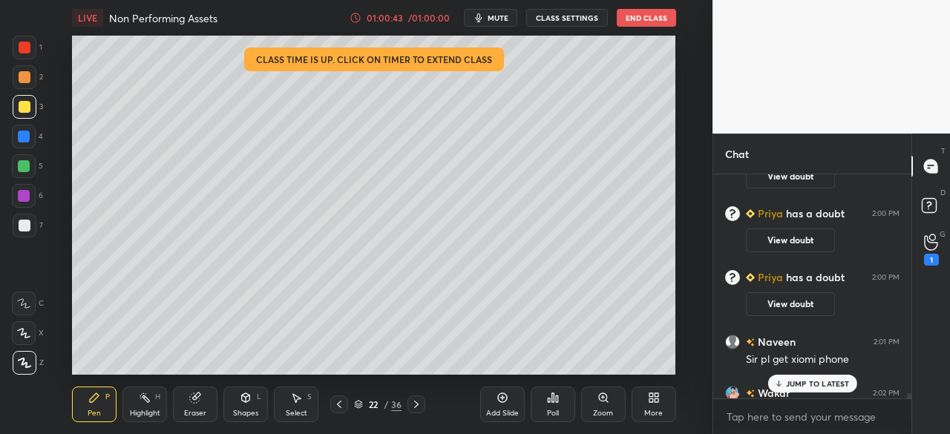
click at [797, 382] on p "JUMP TO LATEST" at bounding box center [818, 383] width 64 height 9
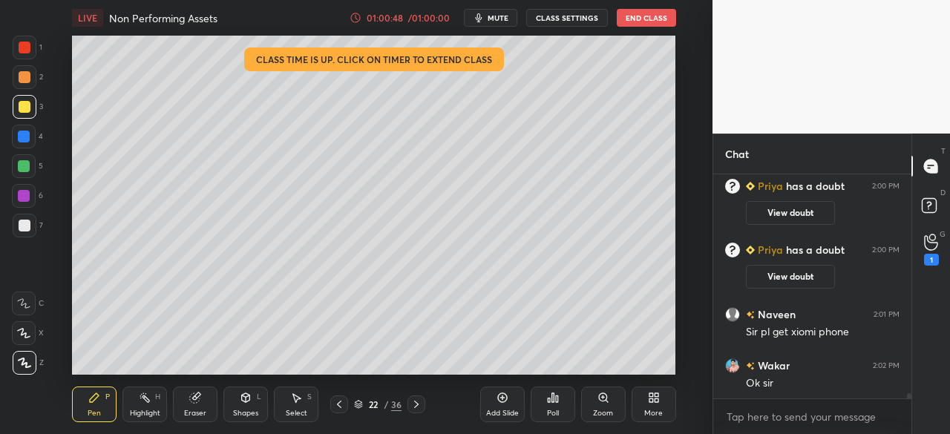
scroll to position [10083, 0]
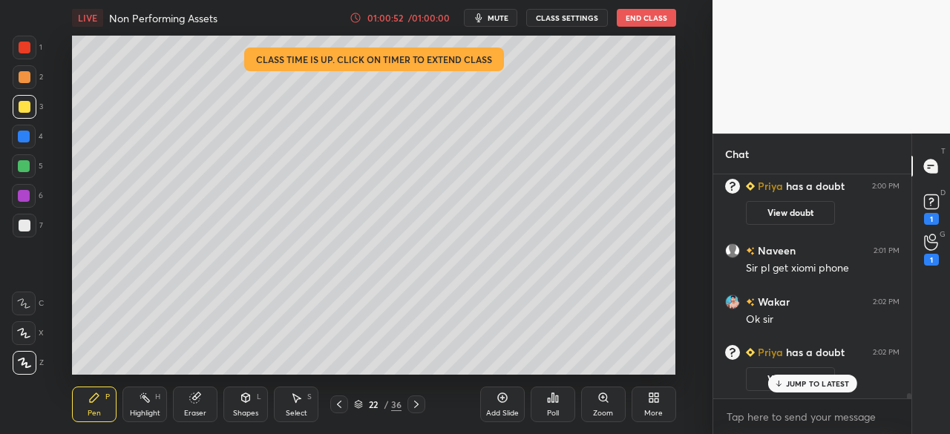
click at [826, 375] on div "JUMP TO LATEST" at bounding box center [811, 384] width 89 height 18
click at [634, 20] on button "End Class" at bounding box center [645, 18] width 59 height 18
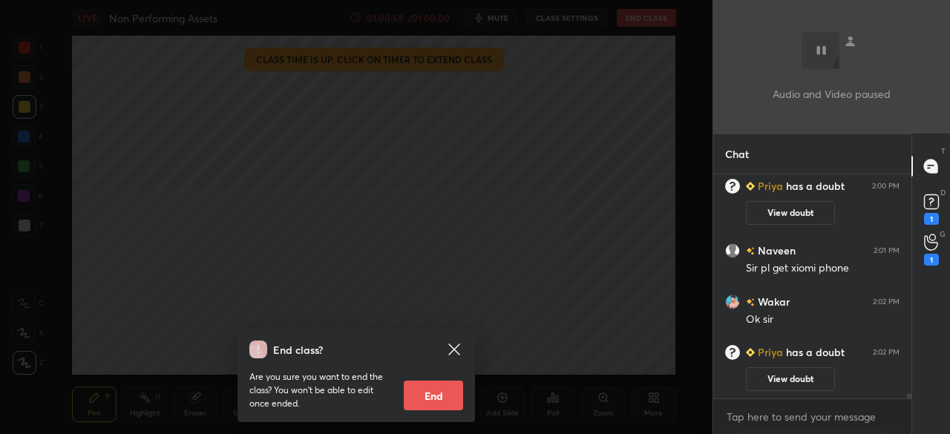
click at [424, 384] on button "End" at bounding box center [433, 396] width 59 height 30
type textarea "x"
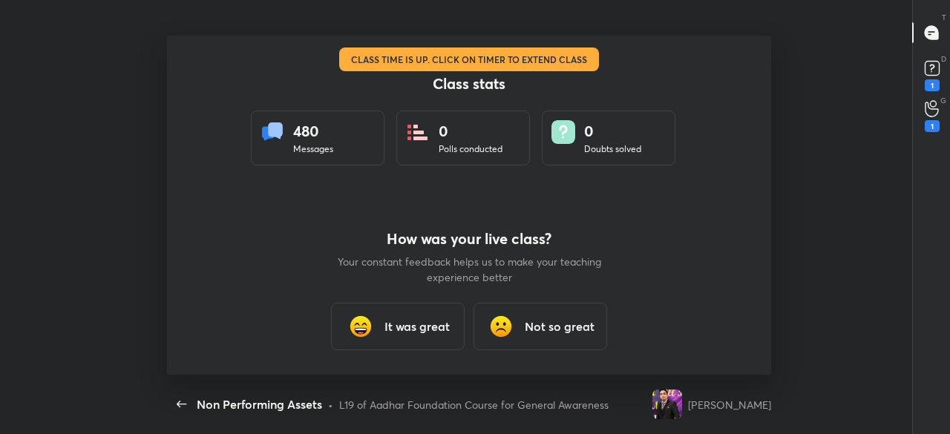
scroll to position [0, 0]
